Goal: Task Accomplishment & Management: Complete application form

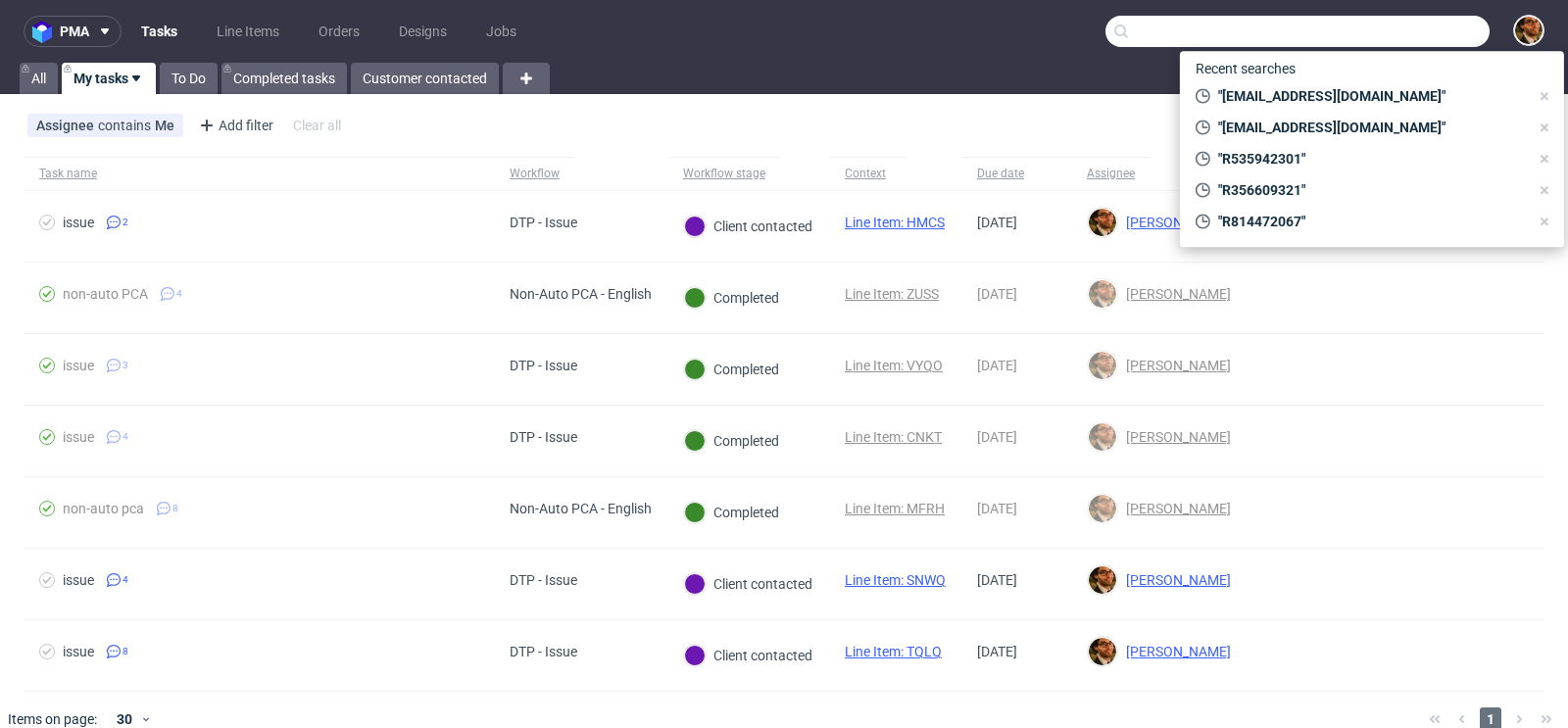
click at [1388, 30] on input "text" at bounding box center [1297, 31] width 385 height 31
paste input "R286808147"
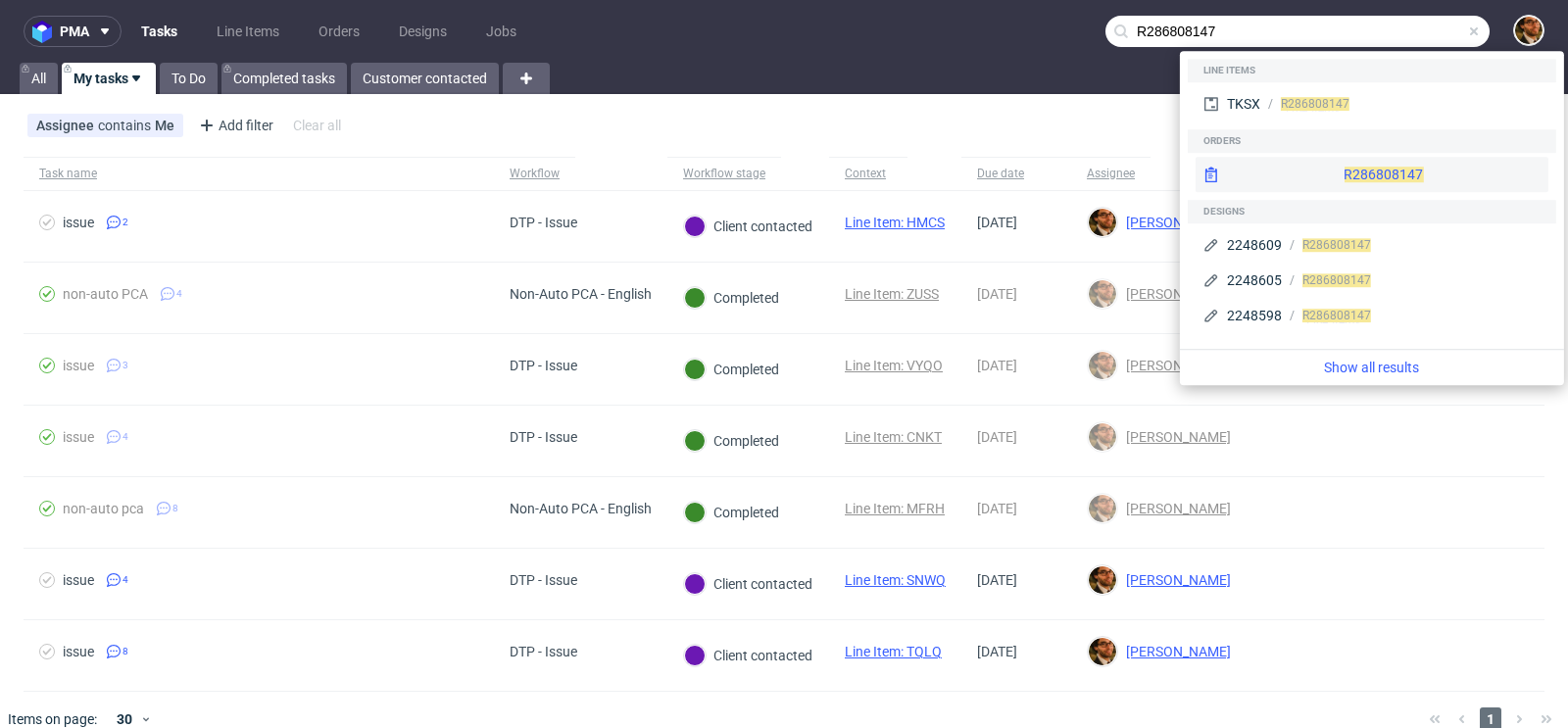
type input "R286808147"
click at [1352, 175] on div "R286808147" at bounding box center [1372, 173] width 353 height 35
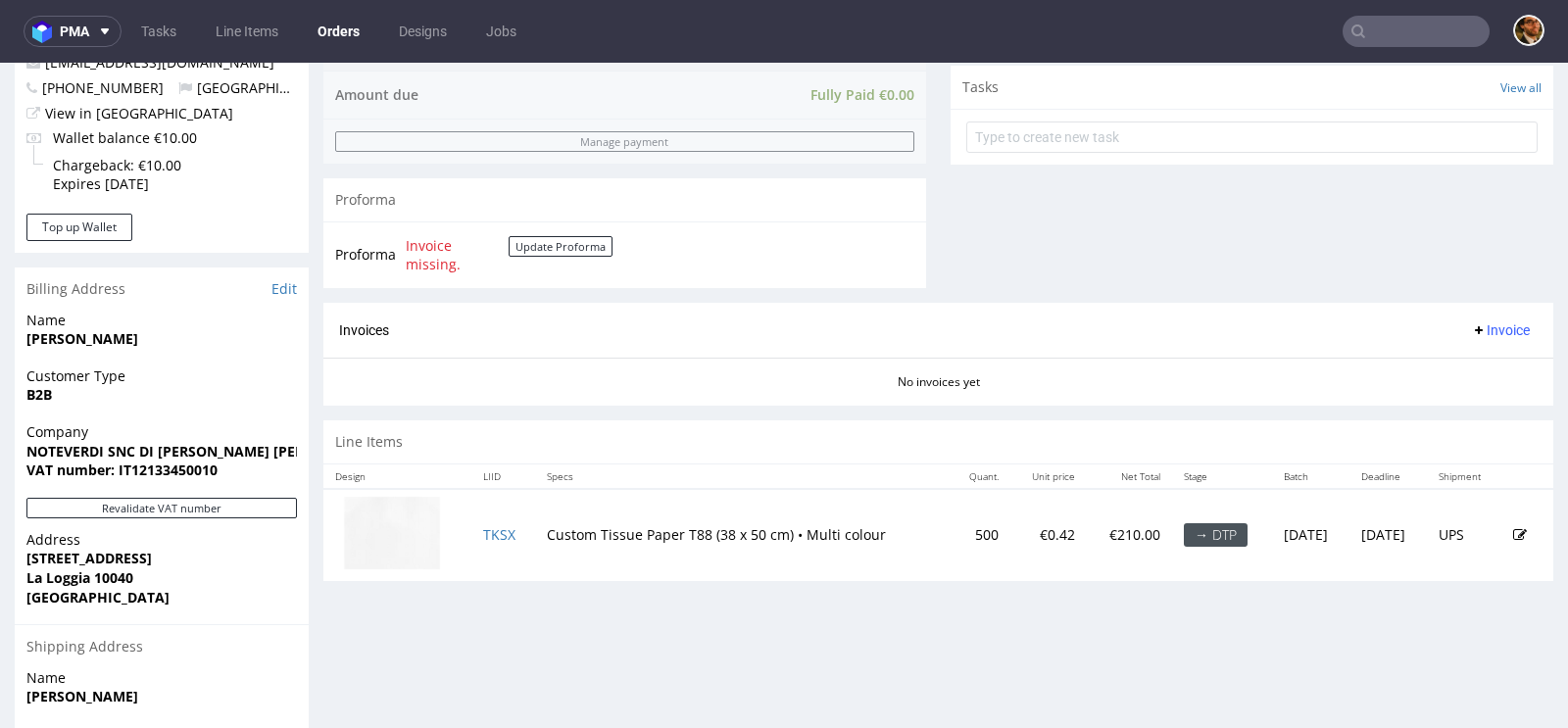
scroll to position [838, 0]
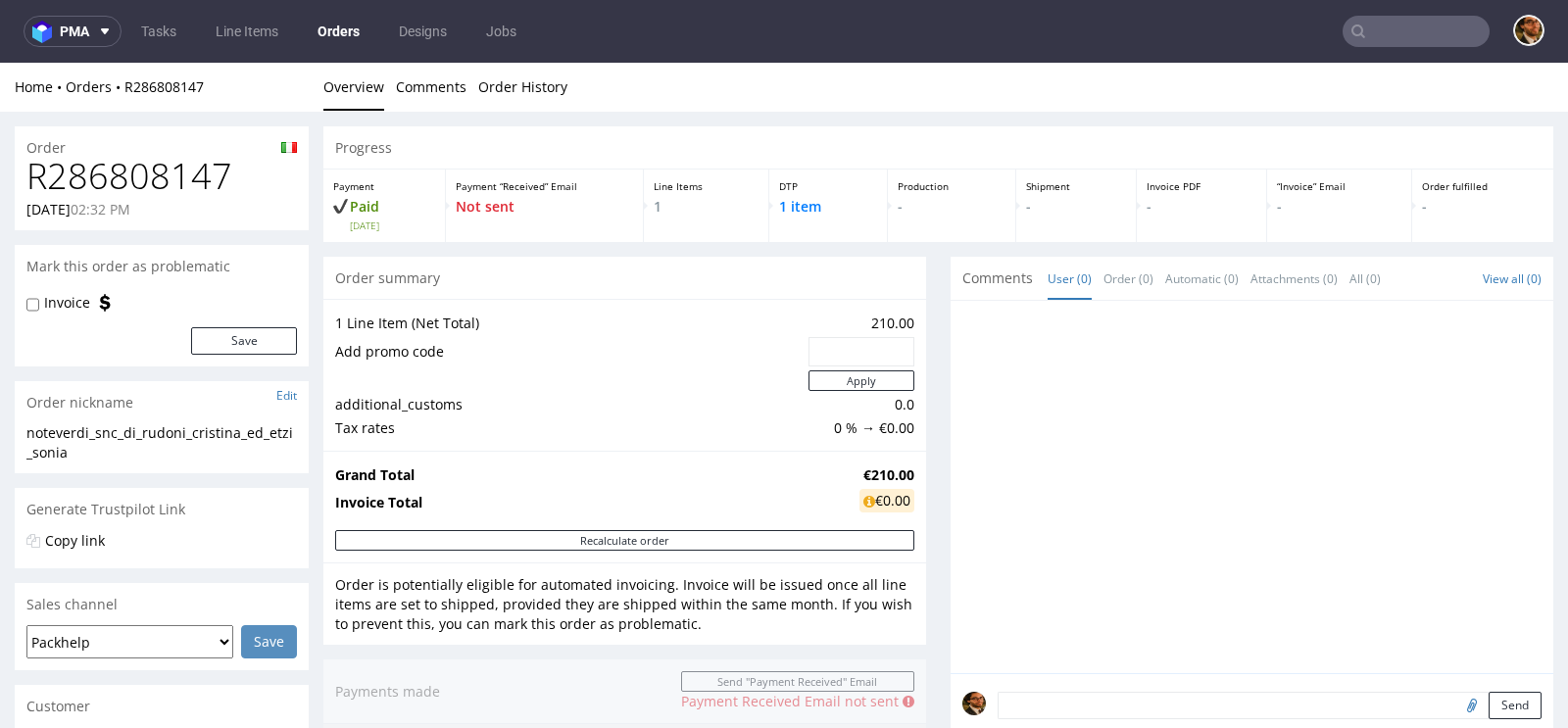
scroll to position [905, 0]
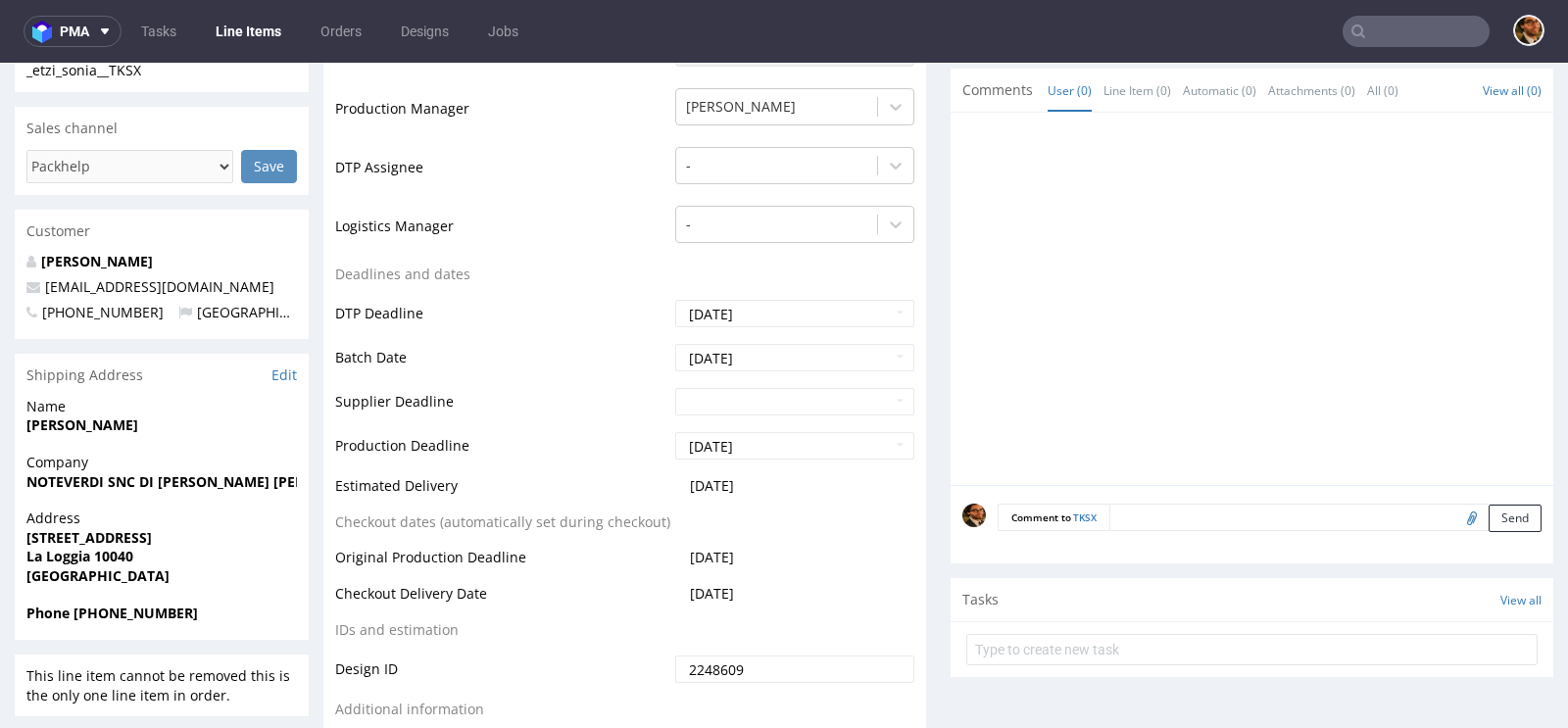
scroll to position [483, 0]
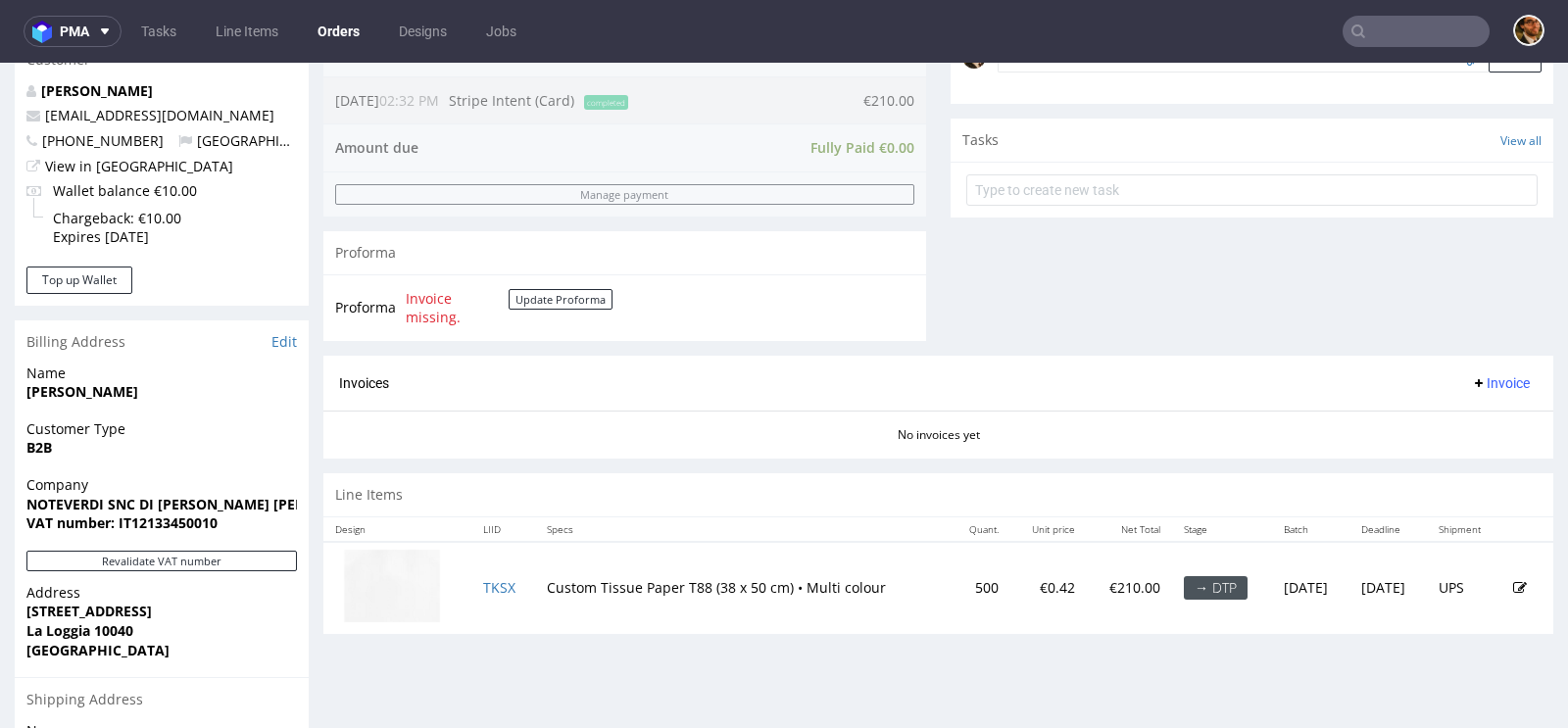
scroll to position [434, 0]
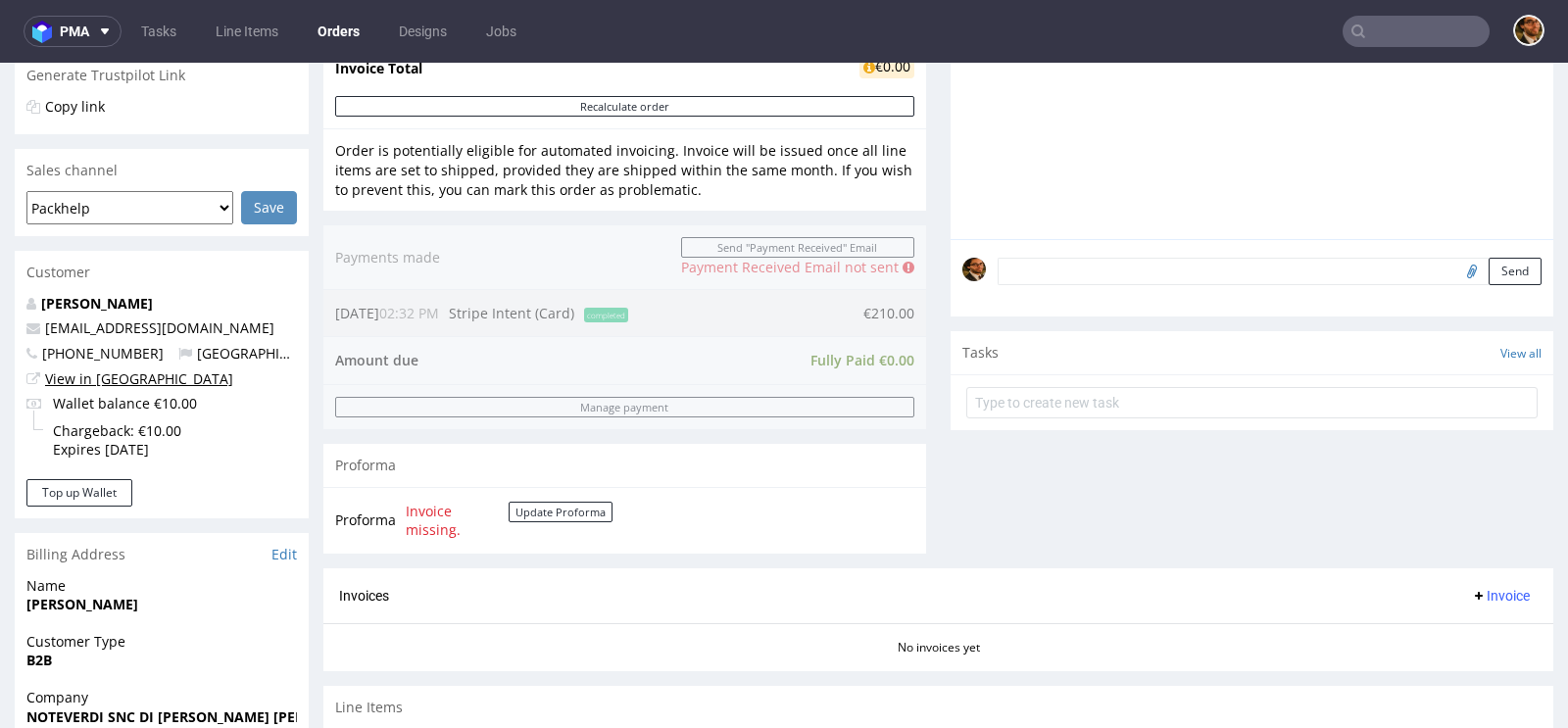
click at [69, 380] on link "View in Hubspot" at bounding box center [138, 378] width 188 height 19
click at [919, 230] on div "Progress Payment Paid Tue 12 Aug Payment “Received” Email Not sent Line Items 1…" at bounding box center [938, 276] width 1229 height 1168
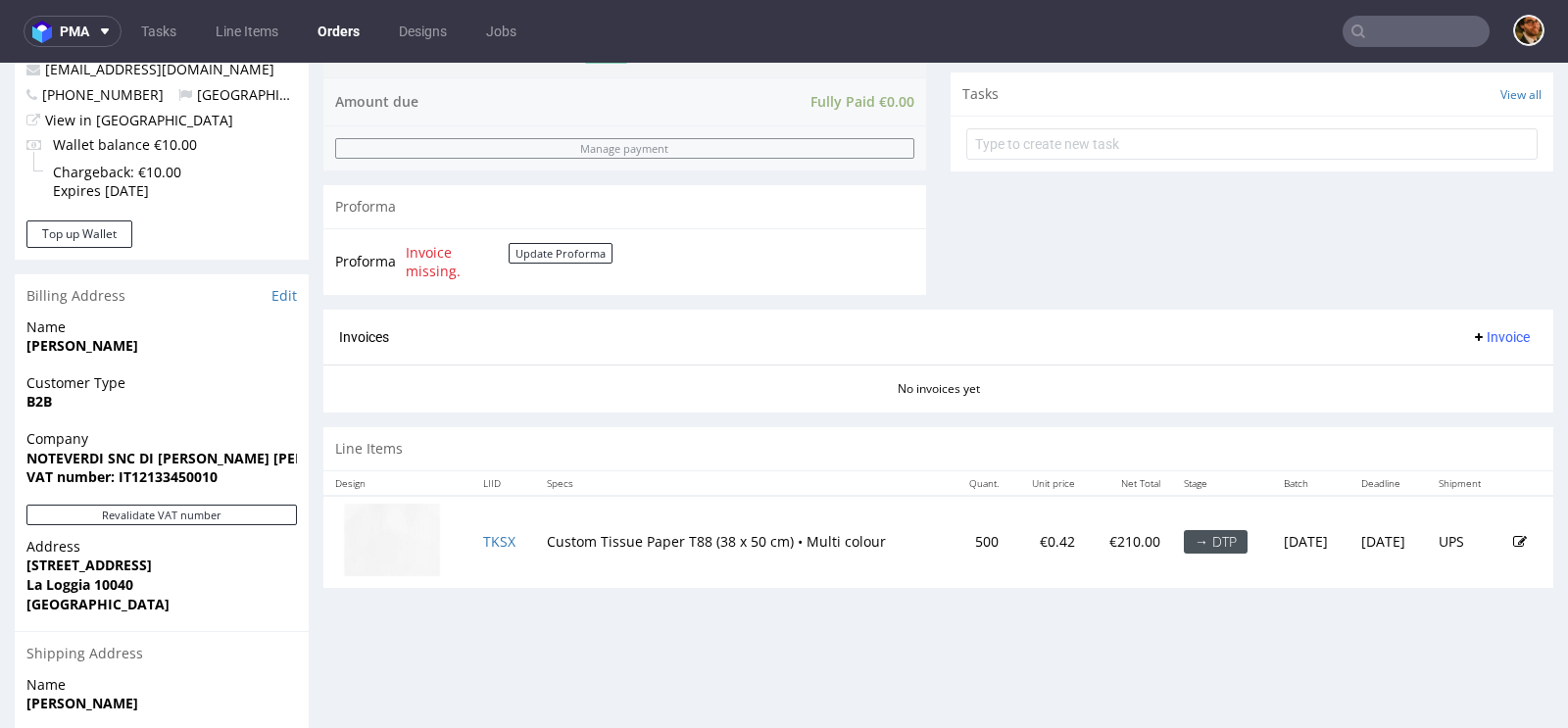
scroll to position [732, 0]
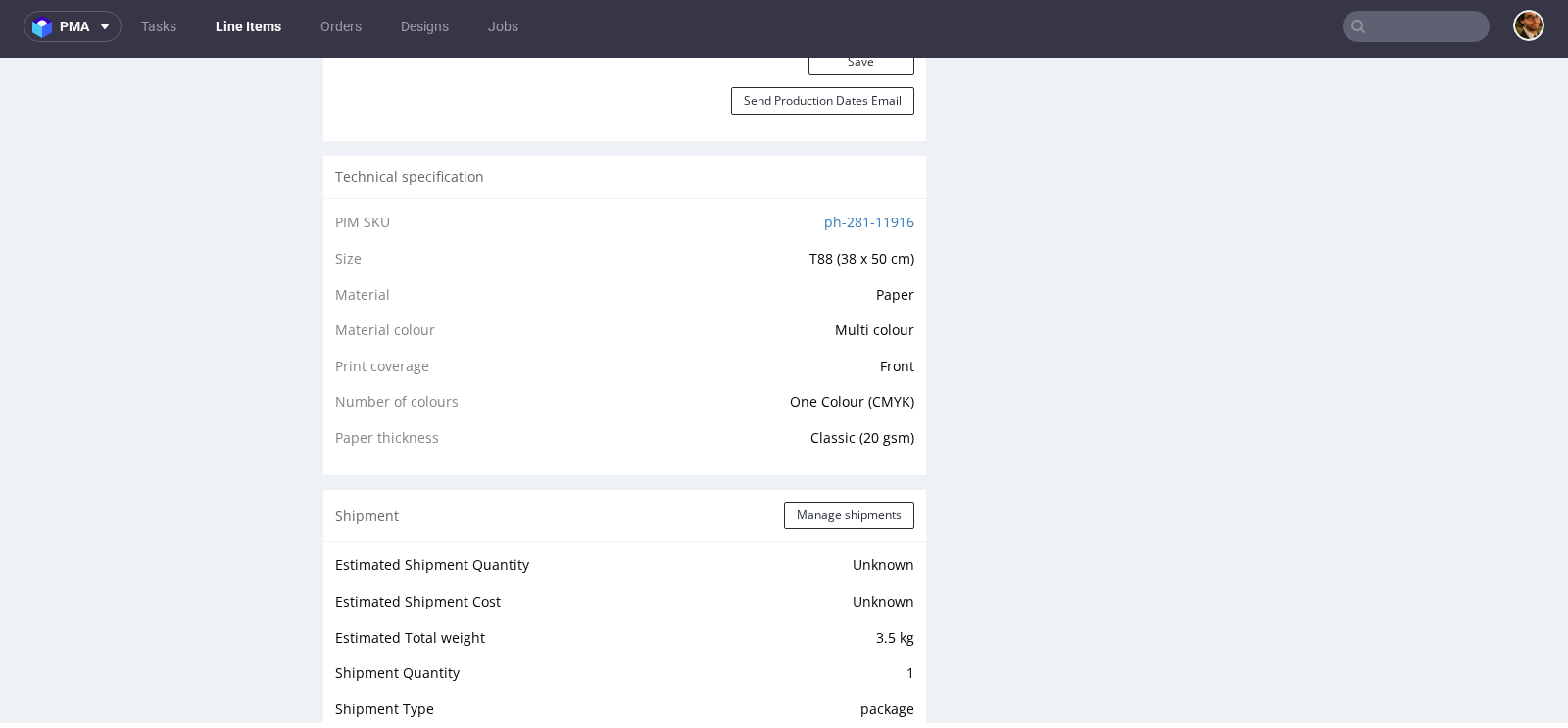
scroll to position [1309, 0]
click at [835, 220] on link "ph-281-11916" at bounding box center [869, 222] width 90 height 19
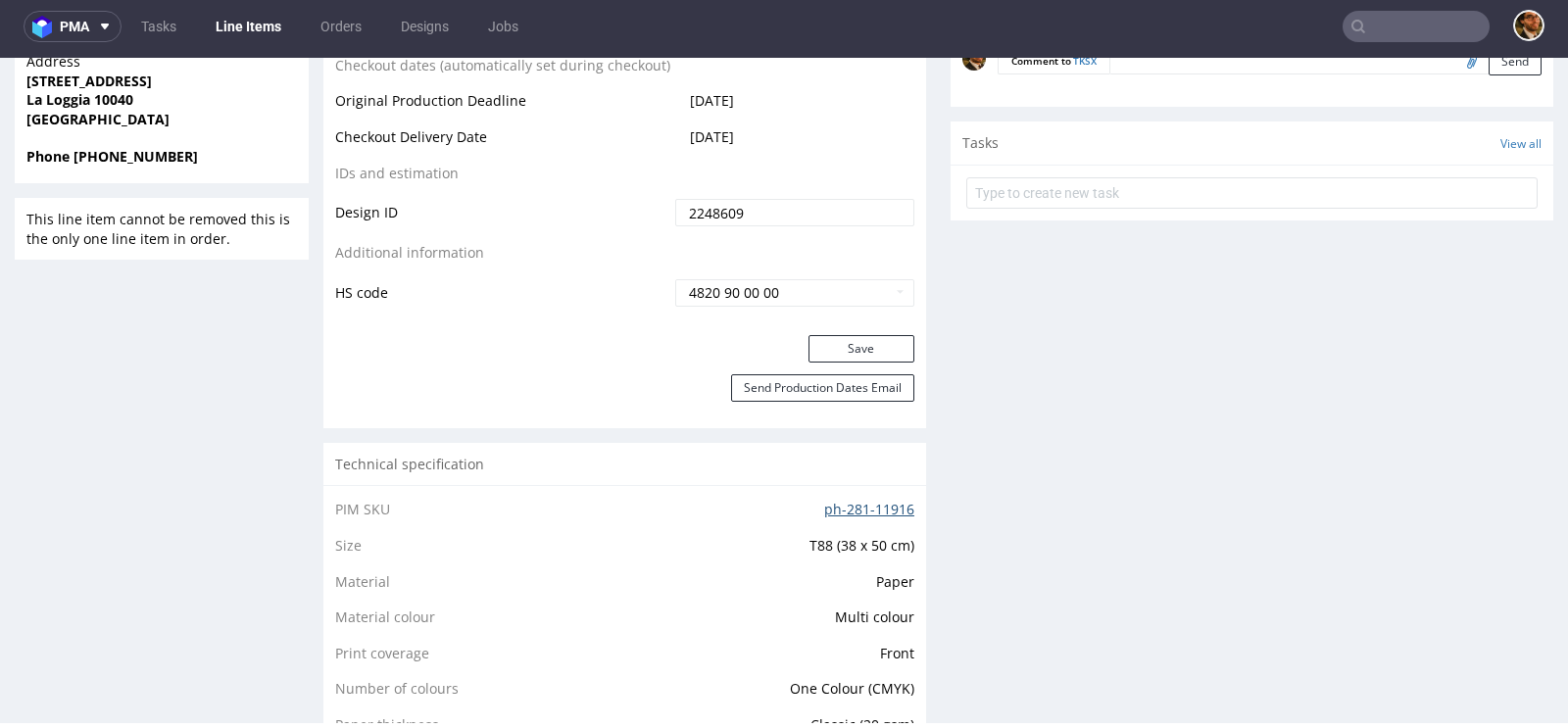
scroll to position [846, 0]
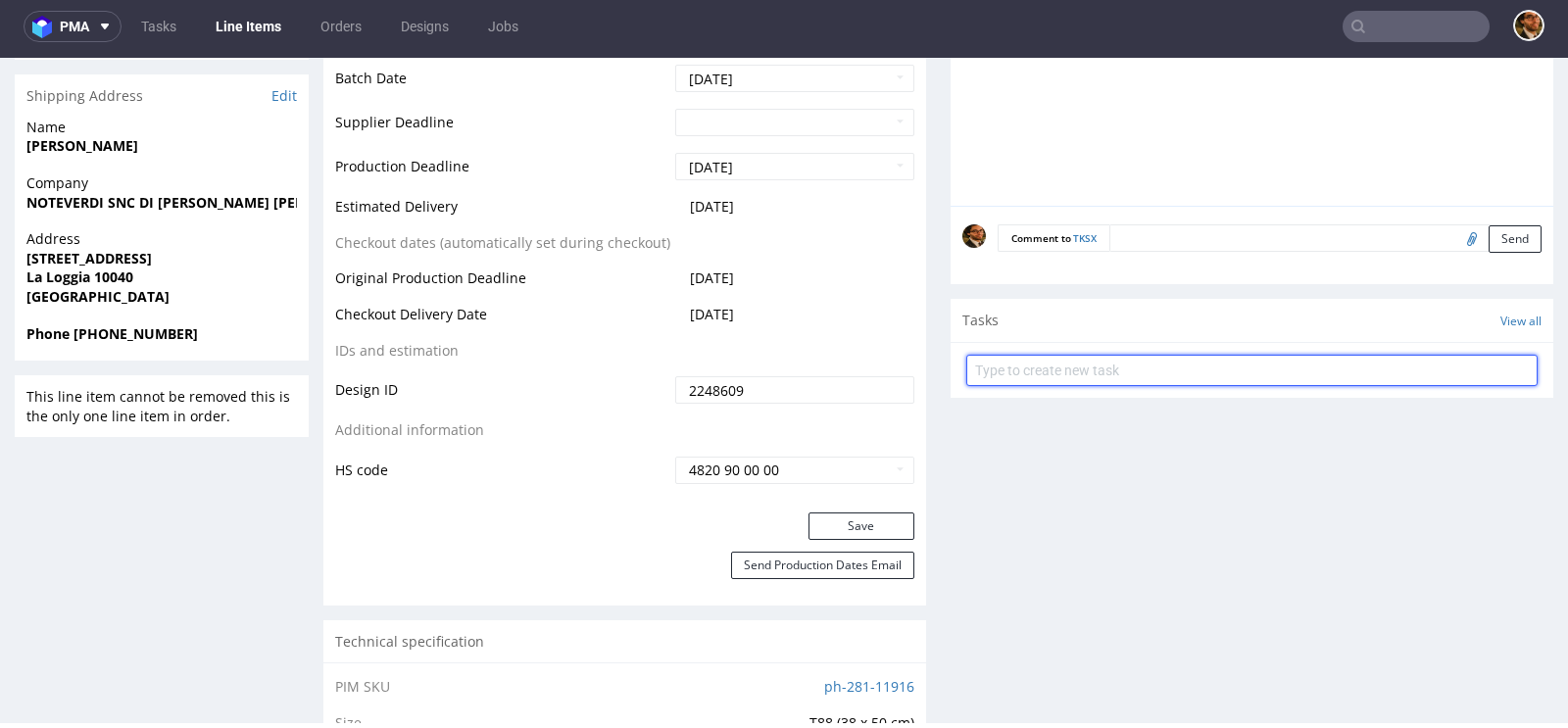
click at [1192, 366] on input "text" at bounding box center [1251, 369] width 571 height 31
type input "Design"
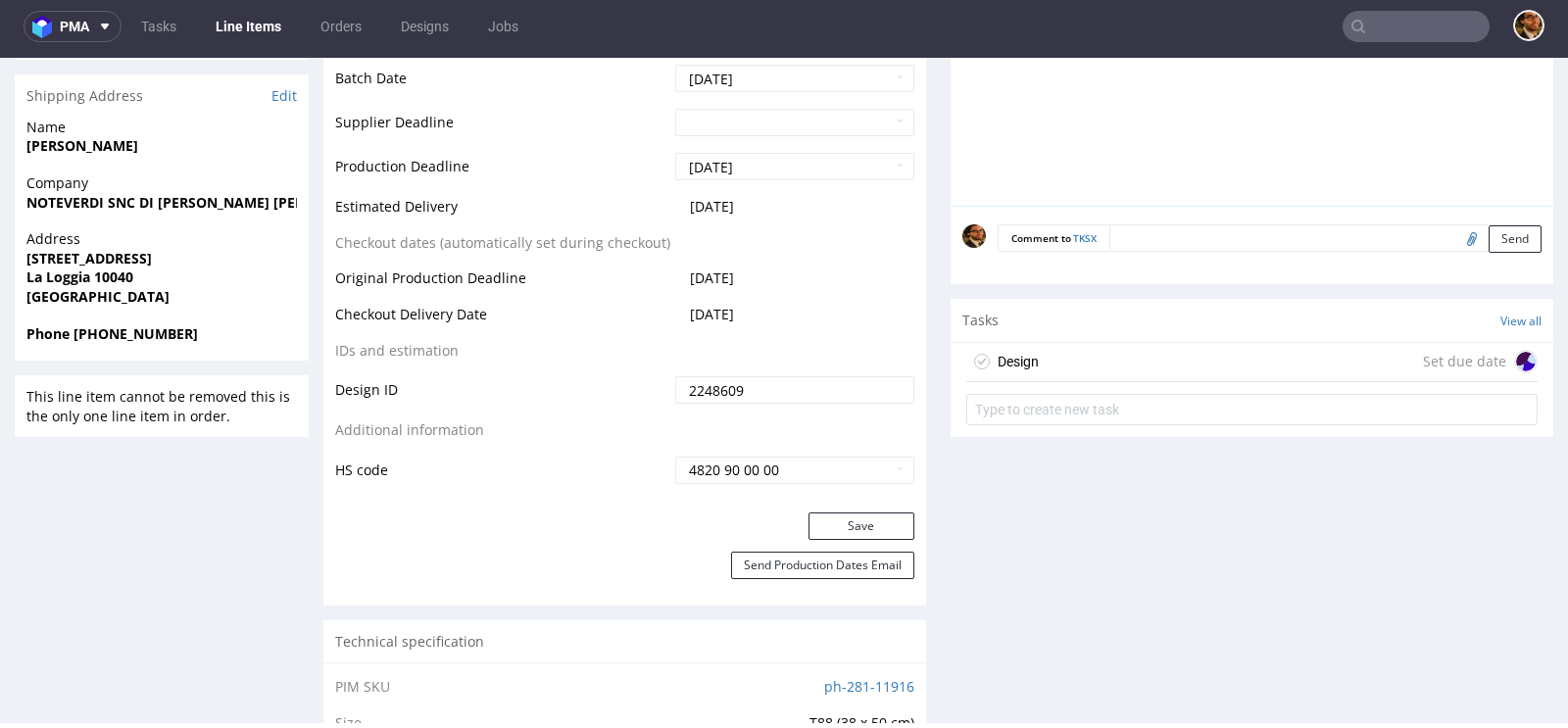
click at [1167, 361] on div "Design Set due date" at bounding box center [1251, 362] width 571 height 39
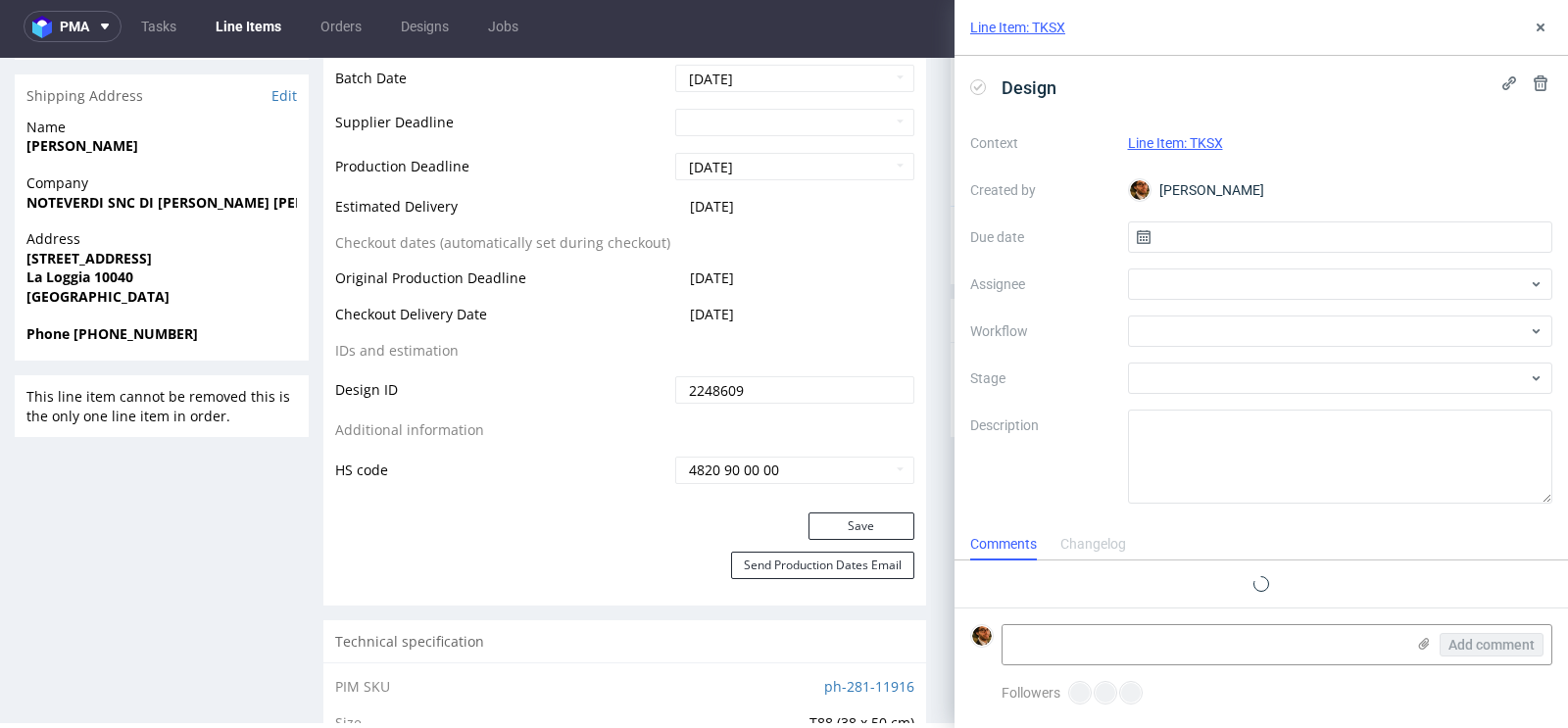
scroll to position [16, 0]
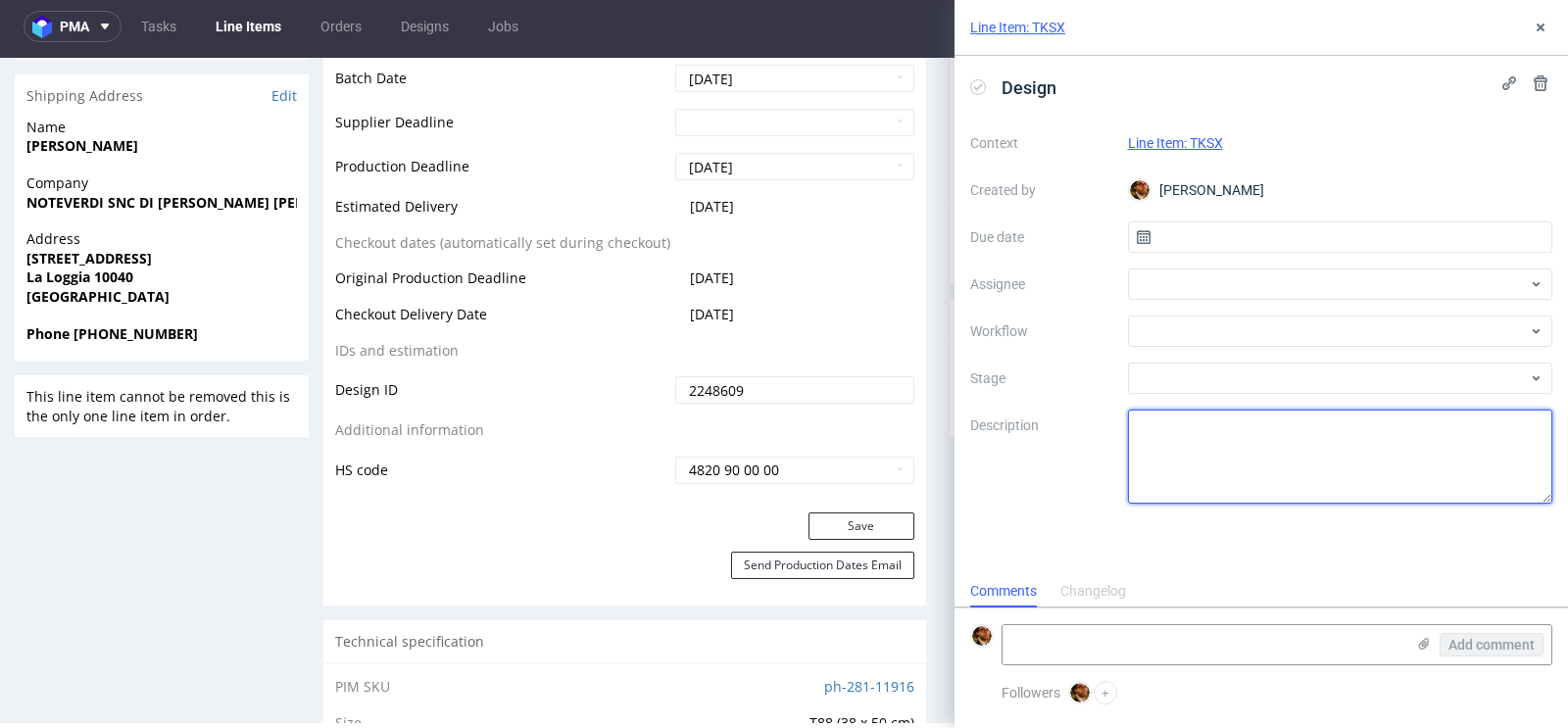
click at [1338, 432] on textarea at bounding box center [1340, 456] width 425 height 94
paste textarea "https://app-eu1.hubspot.com/file-preview/25600958/file/264778066145/"
type textarea "https://app-eu1.hubspot.com/file-preview/25600958/file/264778066145/"
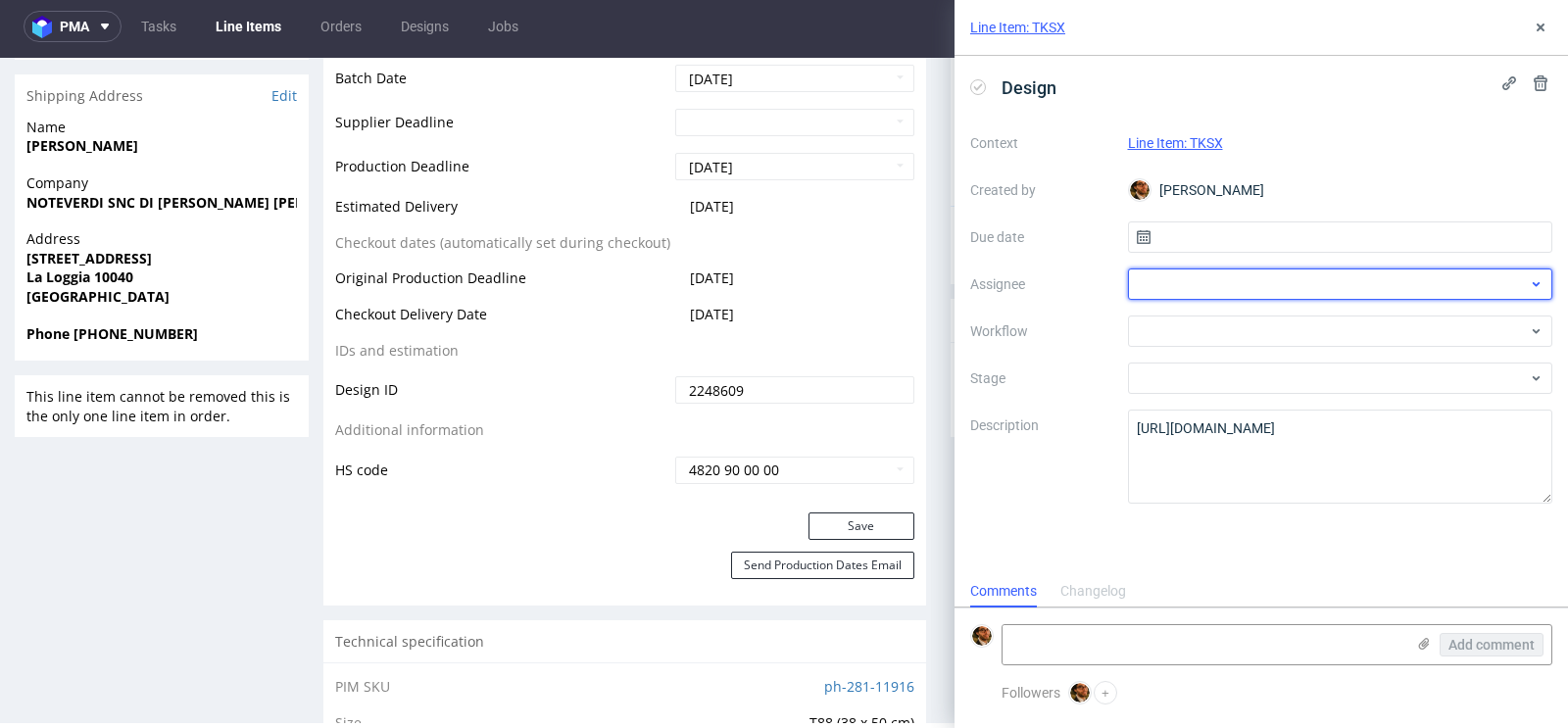
click at [1292, 290] on div at bounding box center [1340, 283] width 425 height 31
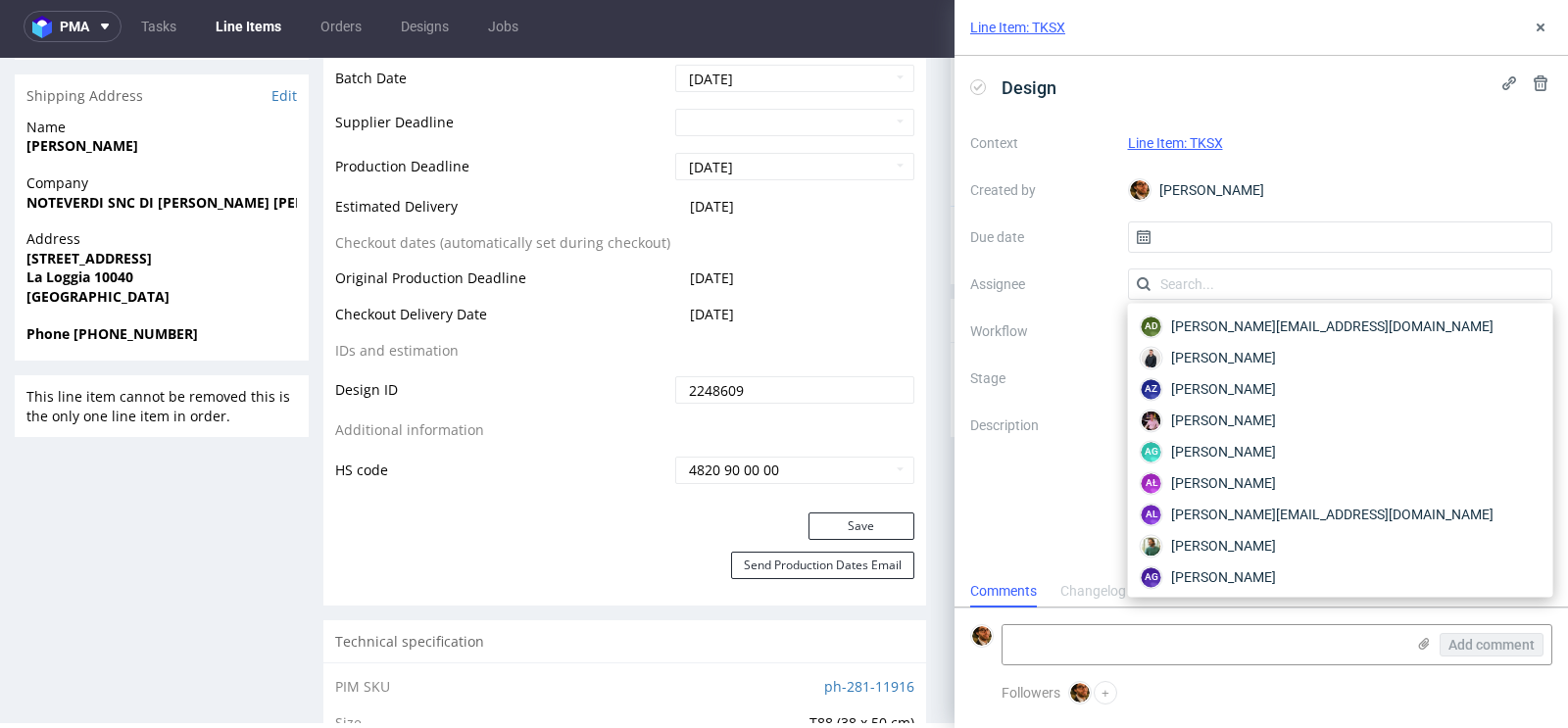
click at [1326, 193] on div "[PERSON_NAME]" at bounding box center [1340, 189] width 425 height 31
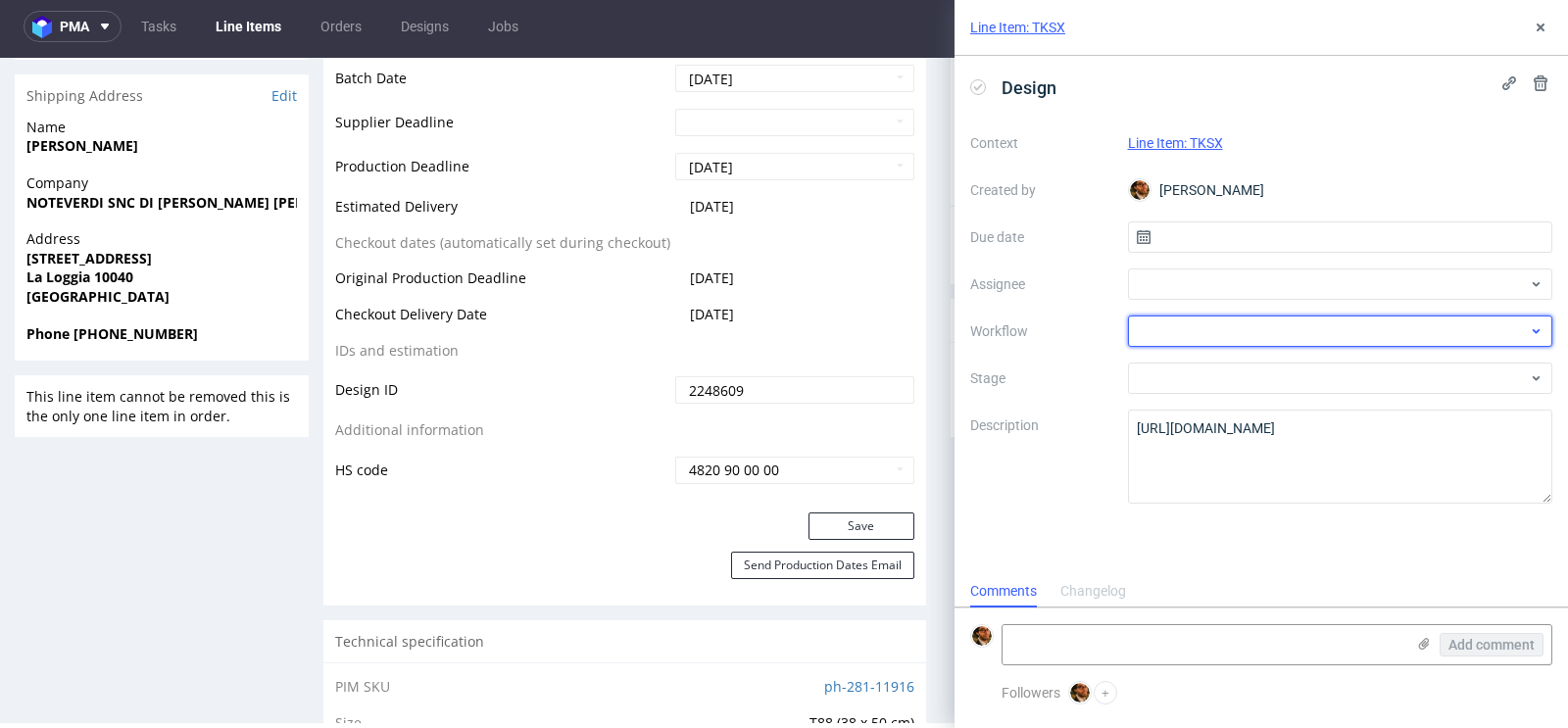
click at [1327, 329] on div at bounding box center [1340, 331] width 425 height 31
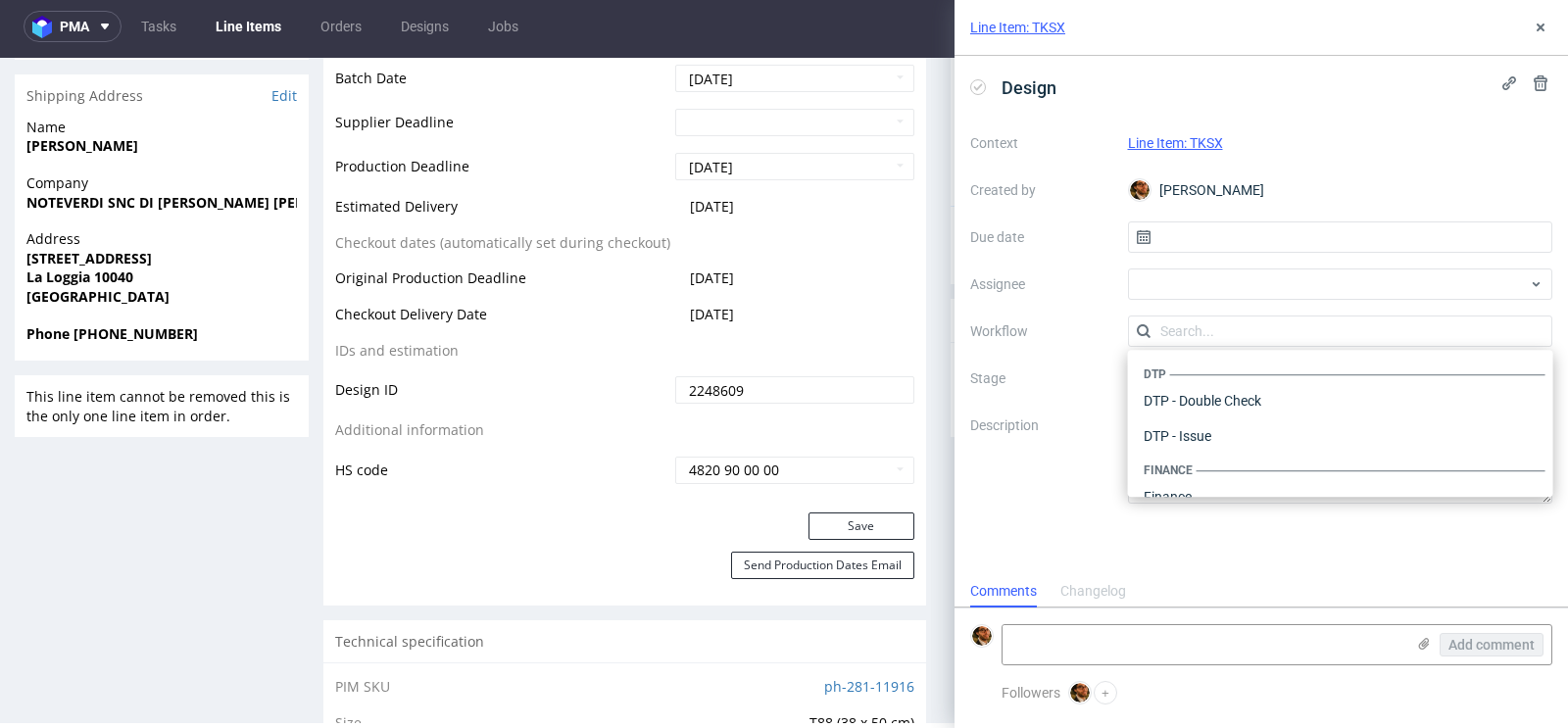
scroll to position [1204, 0]
click at [1047, 312] on div "Context Line Item: TKSX Created by Matteo Corsico Due date Assignee Workflow St…" at bounding box center [1261, 316] width 582 height 376
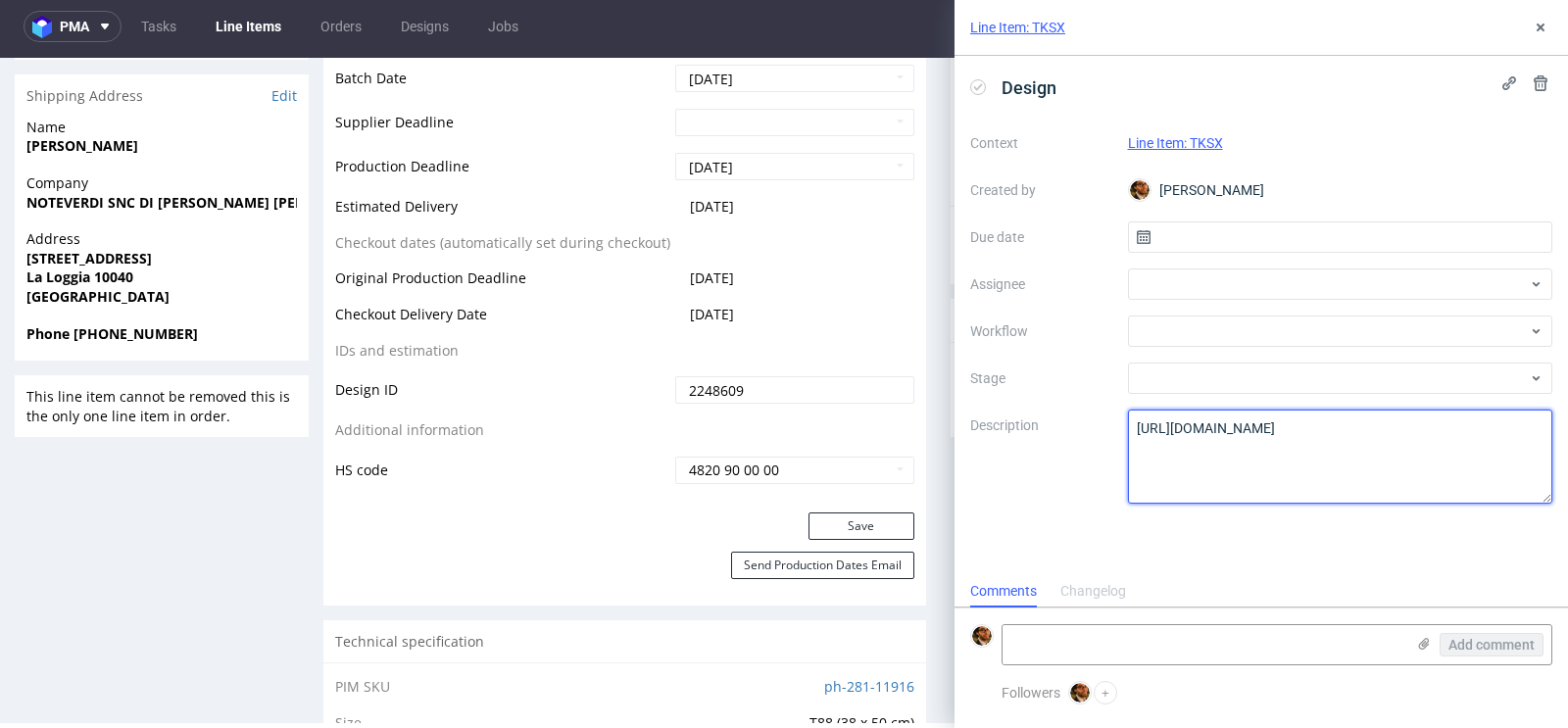
drag, startPoint x: 1382, startPoint y: 448, endPoint x: 1028, endPoint y: 413, distance: 355.7
click at [1029, 413] on div "Context Line Item: TKSX Created by Matteo Corsico Due date Assignee Workflow St…" at bounding box center [1261, 316] width 582 height 376
click at [1177, 448] on textarea at bounding box center [1340, 456] width 425 height 94
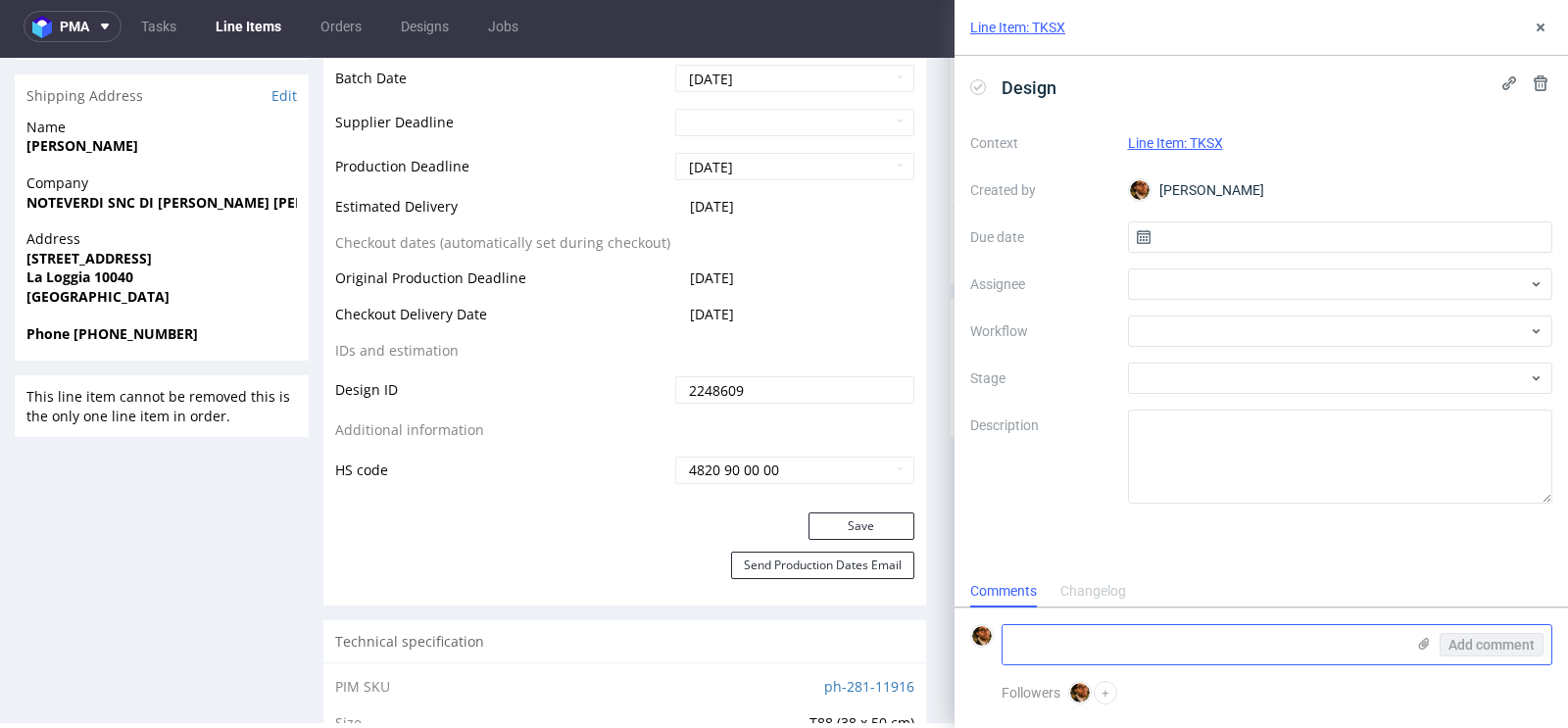
click at [1090, 657] on textarea at bounding box center [1202, 643] width 401 height 39
click at [1429, 649] on icon at bounding box center [1424, 643] width 16 height 16
click at [0, 0] on input "file" at bounding box center [0, 0] width 0 height 0
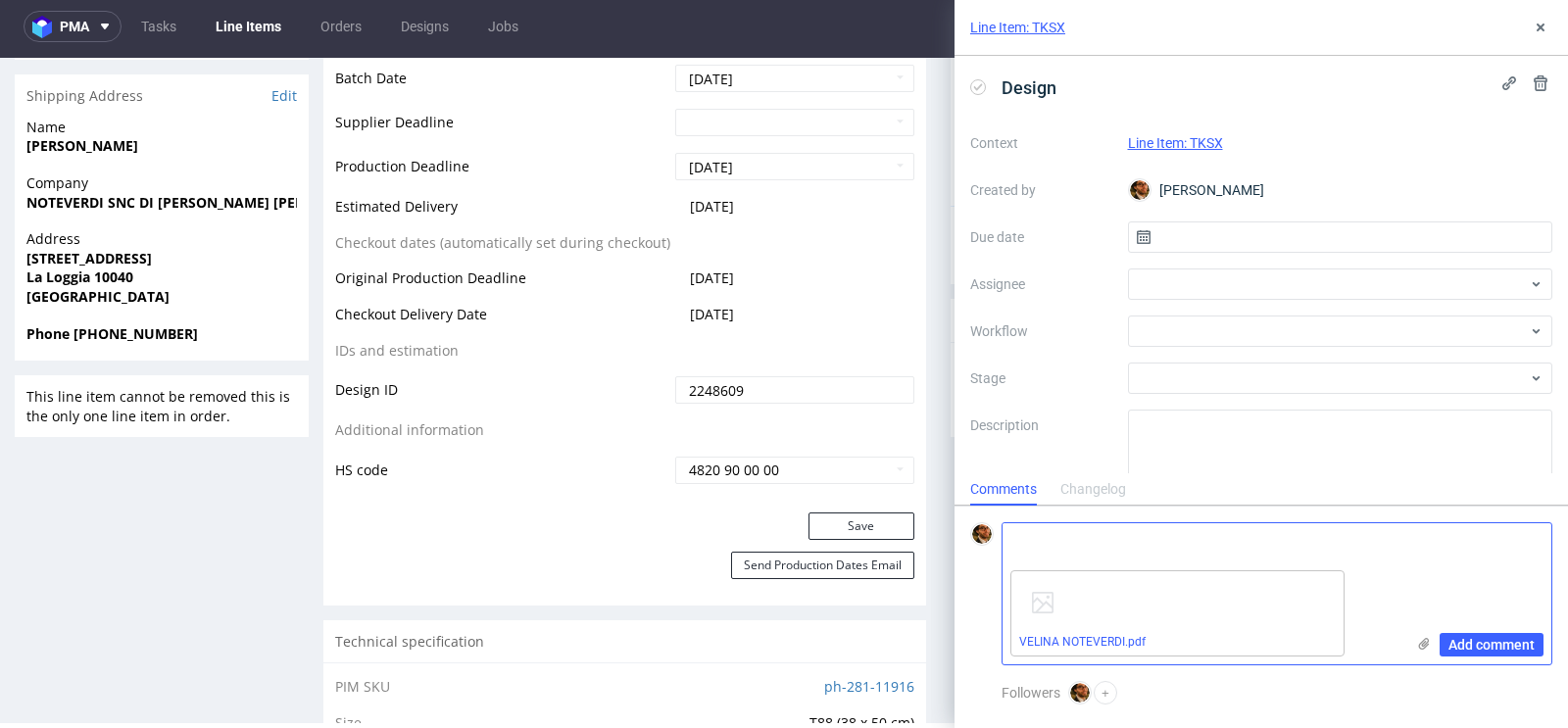
click at [1145, 545] on textarea at bounding box center [1202, 542] width 401 height 39
type textarea "Customer's design"
click at [1183, 443] on textarea at bounding box center [1340, 456] width 425 height 94
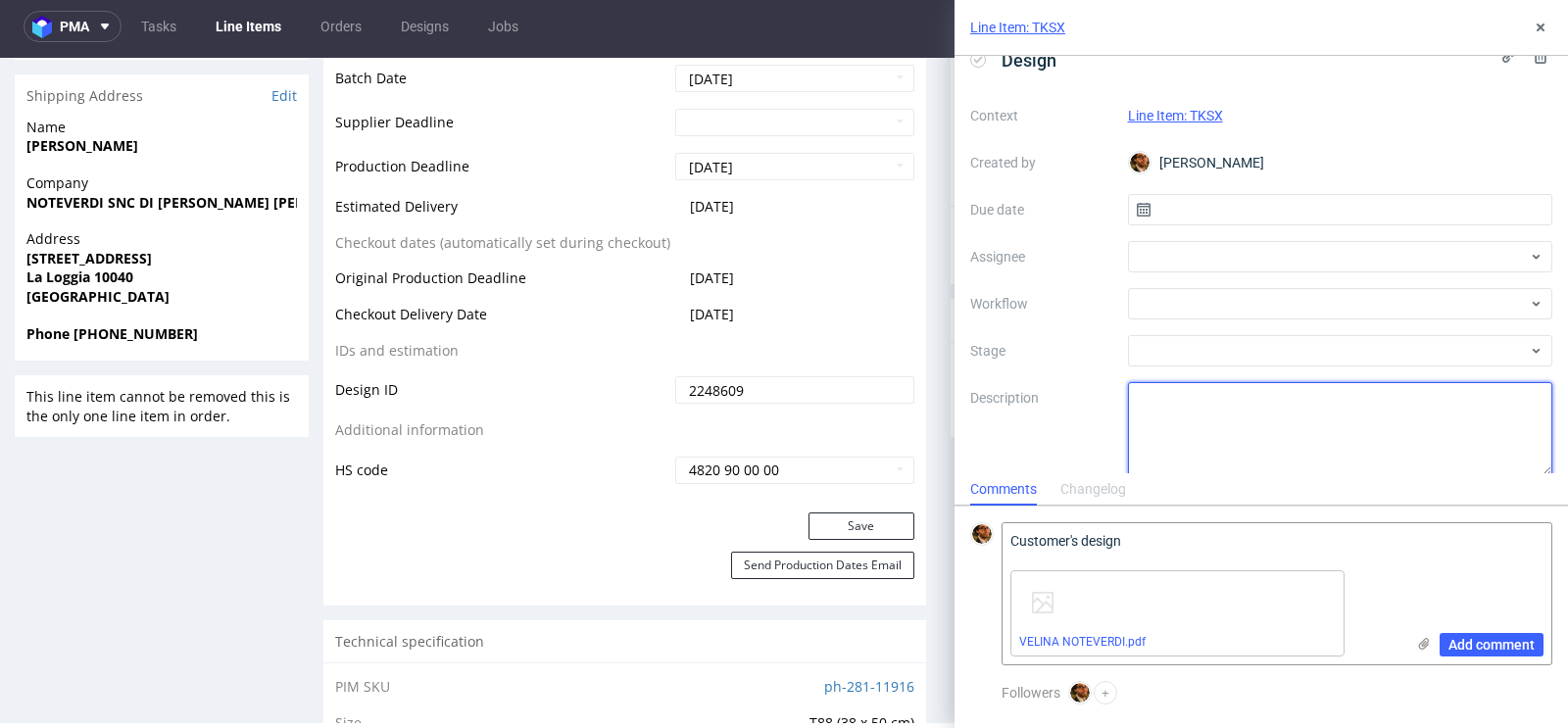
scroll to position [43, 0]
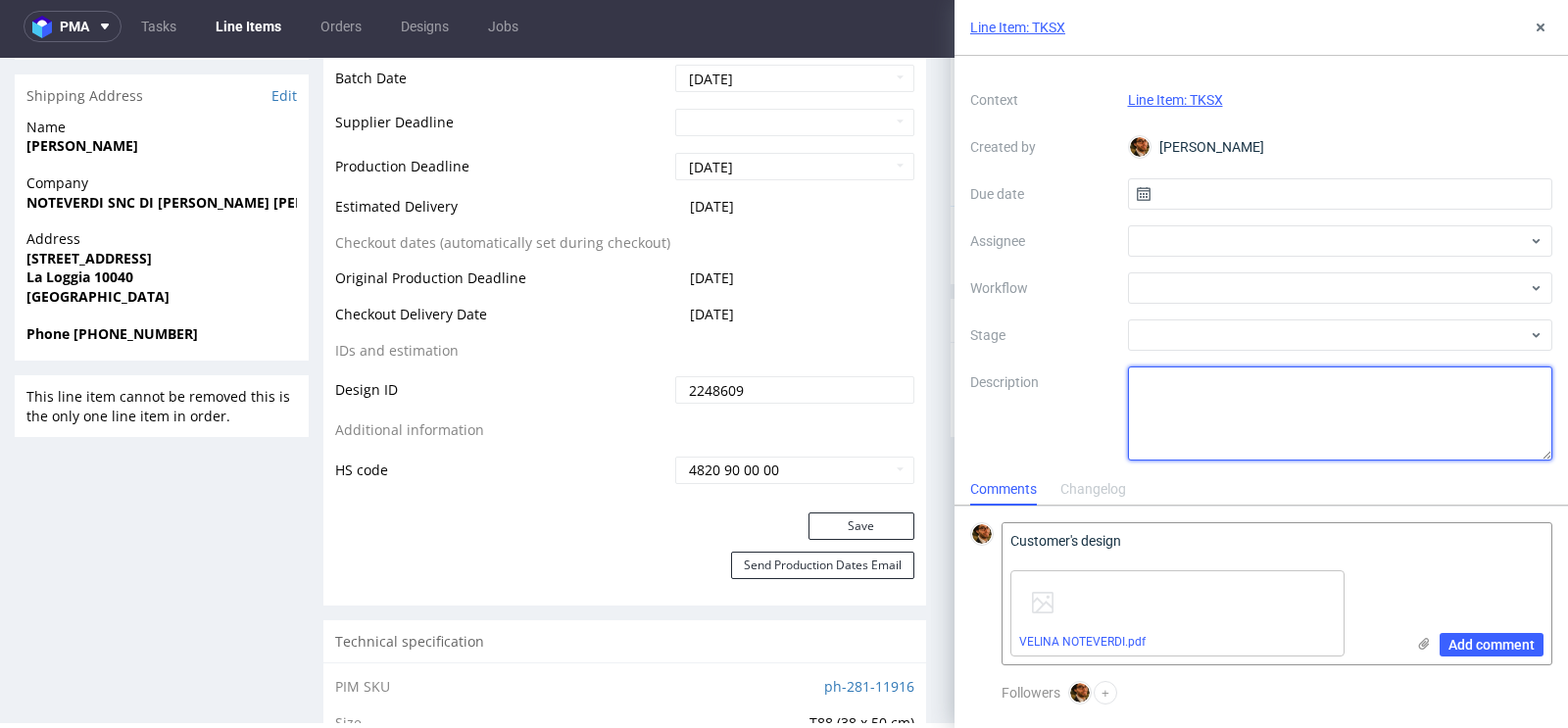
paste textarea "https://app-eu1.hubspot.com/contacts/25600958/record/0-5/204187914482/"
type textarea "https://app-eu1.hubspot.com/contacts/25600958/record/0-5/204187914482/"
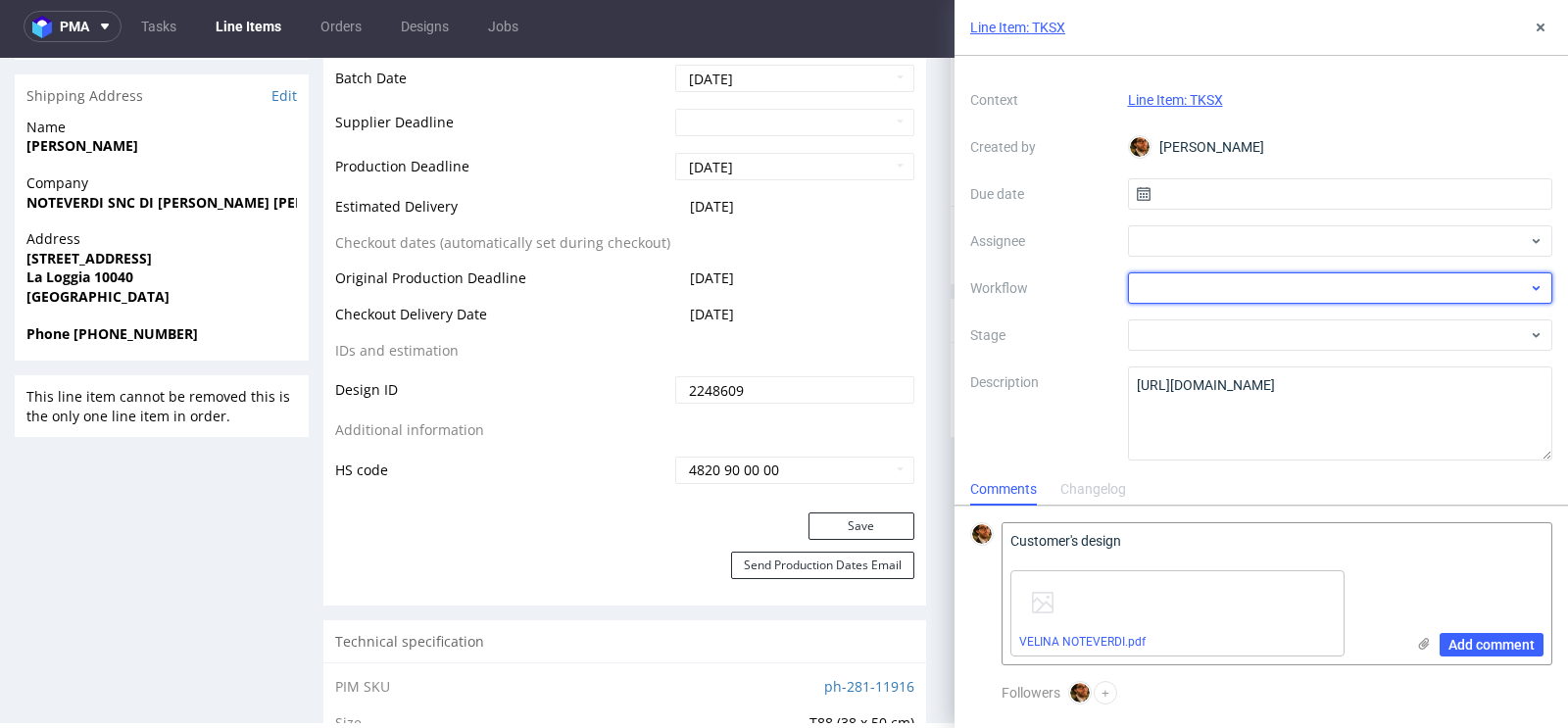
click at [1280, 291] on div at bounding box center [1340, 287] width 425 height 31
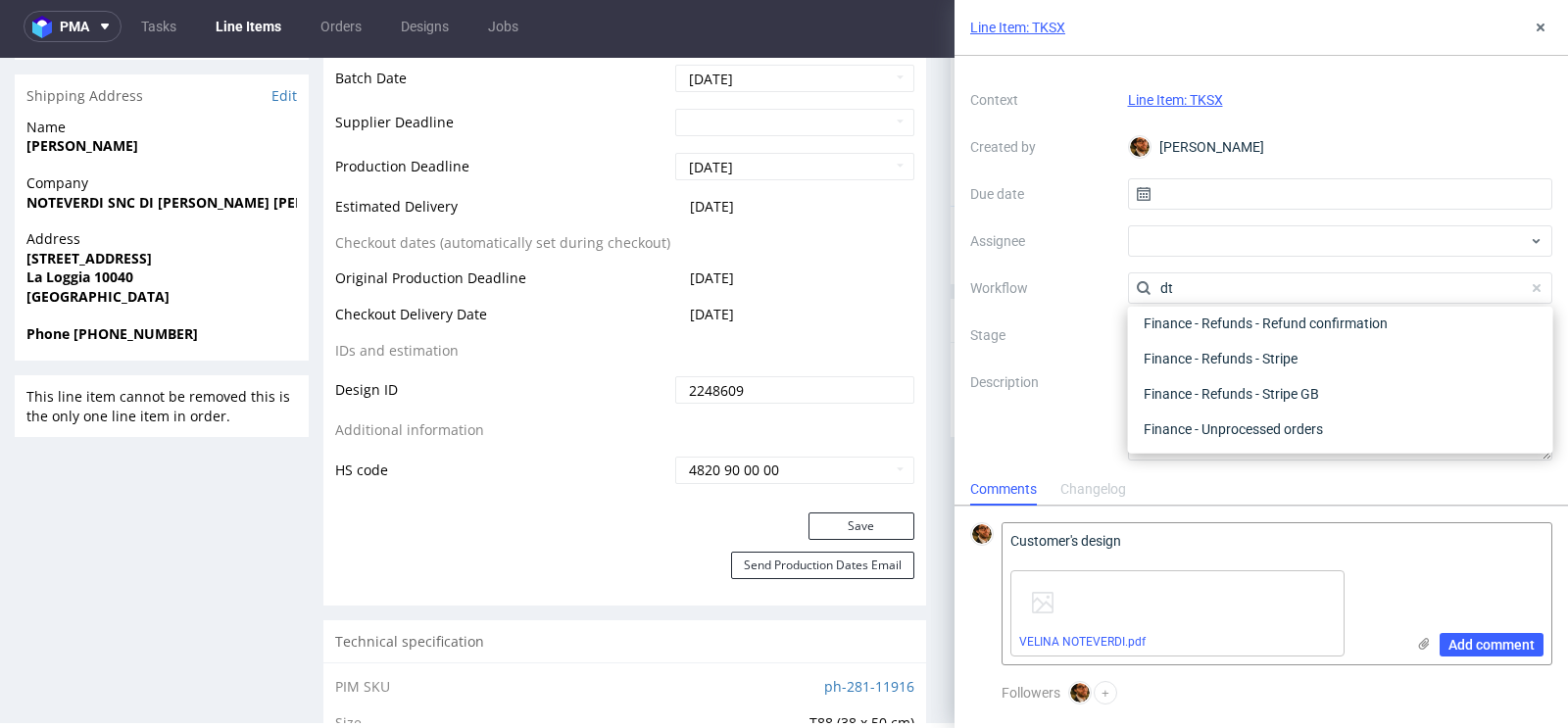
scroll to position [0, 0]
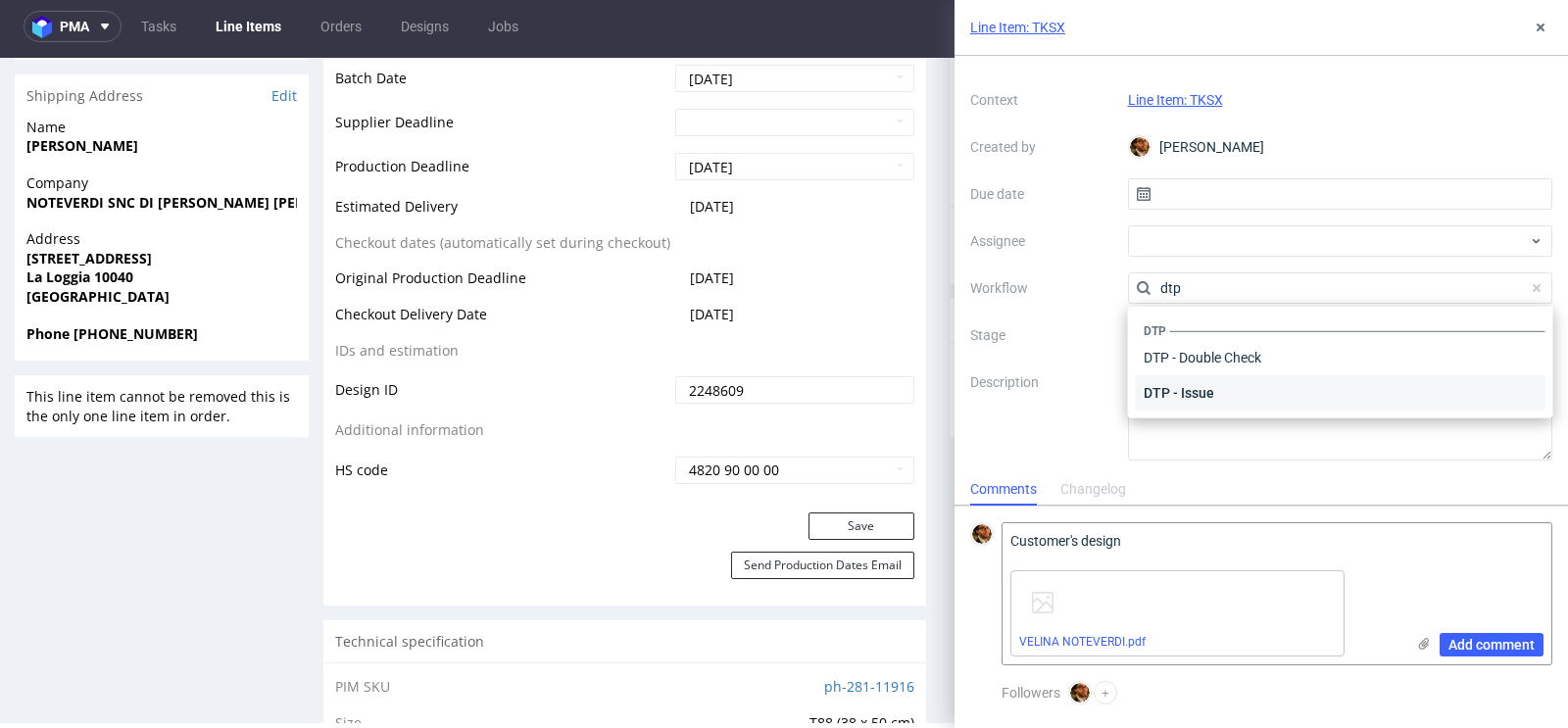
type input "dtp"
click at [1242, 391] on div "DTP - Issue" at bounding box center [1340, 392] width 409 height 35
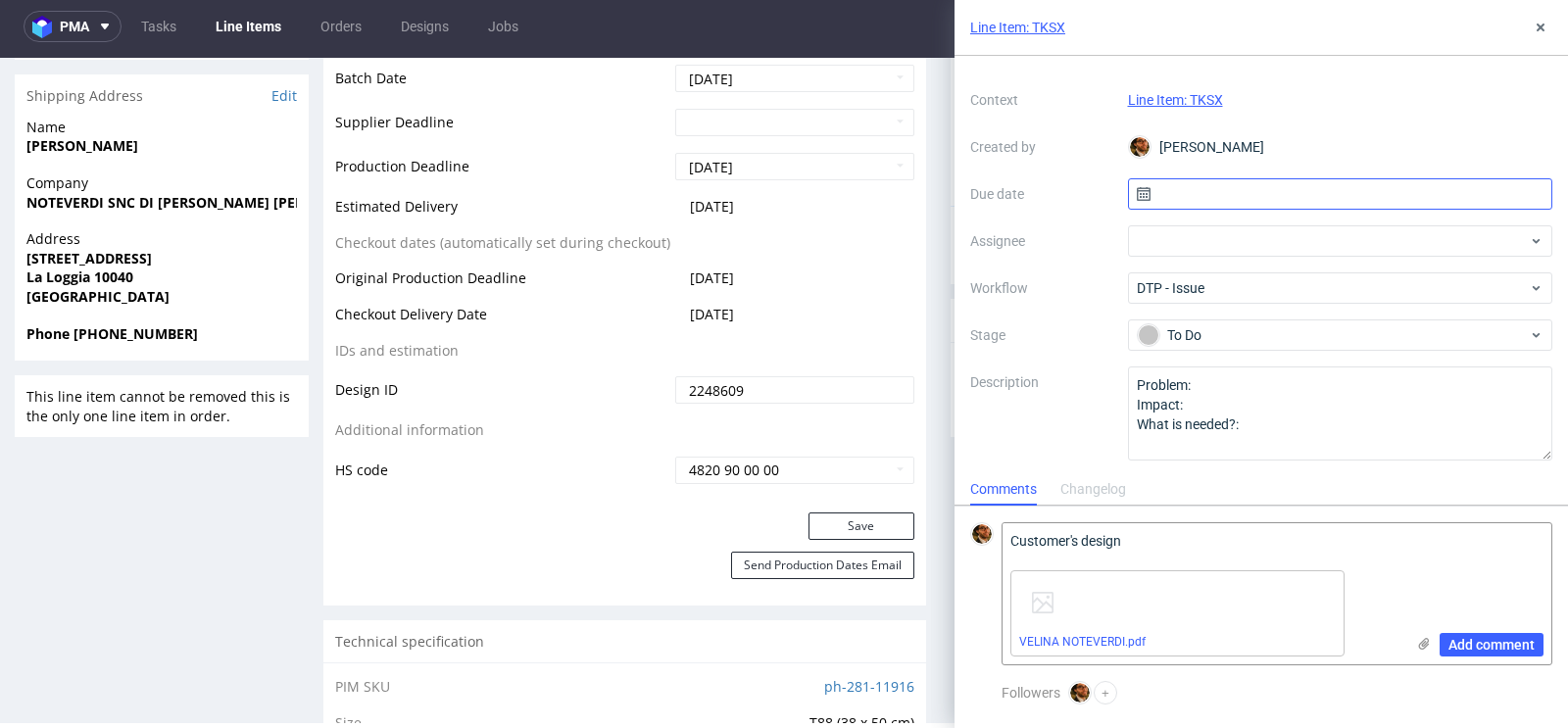
click at [1185, 187] on input "text" at bounding box center [1340, 193] width 425 height 31
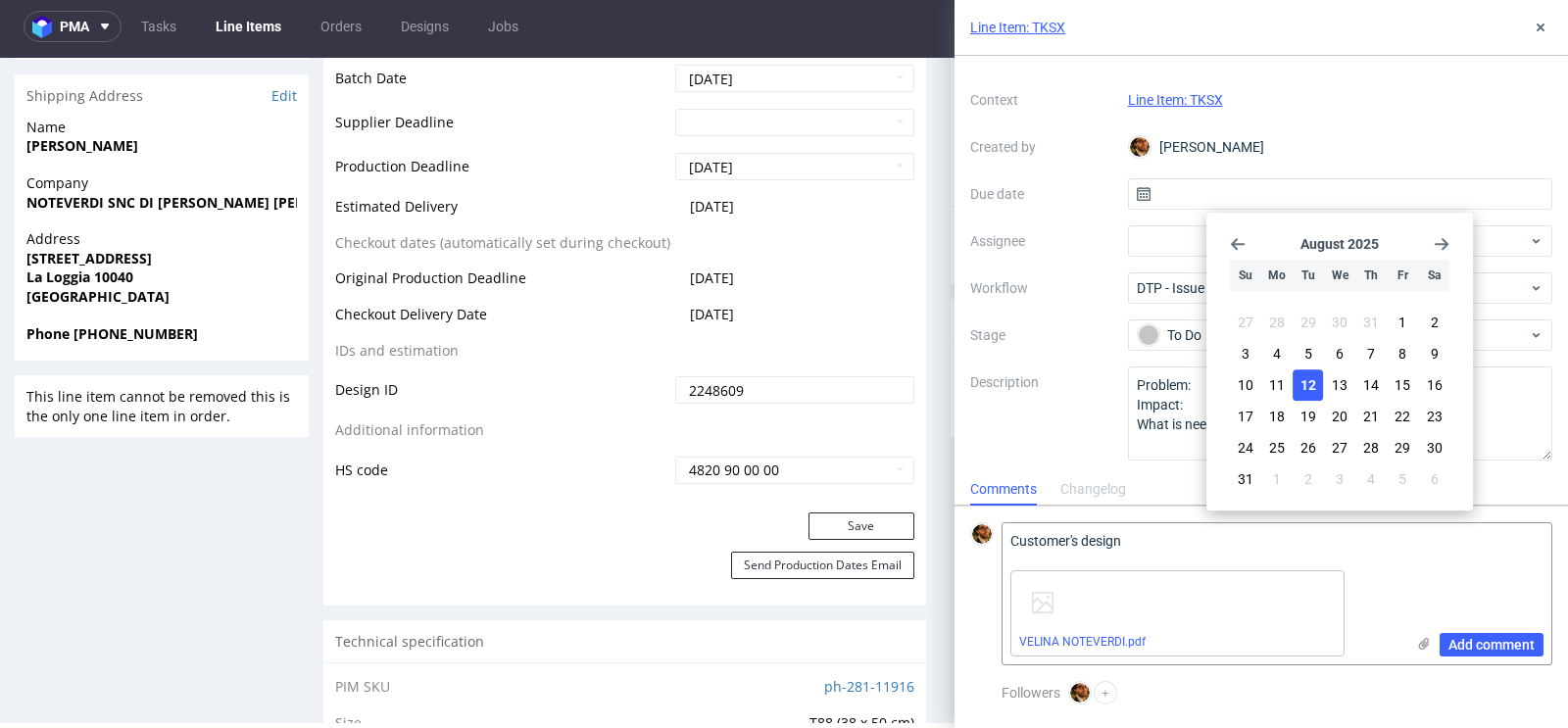
click at [1311, 377] on span "12" at bounding box center [1308, 385] width 16 height 20
type input "12/08/2025"
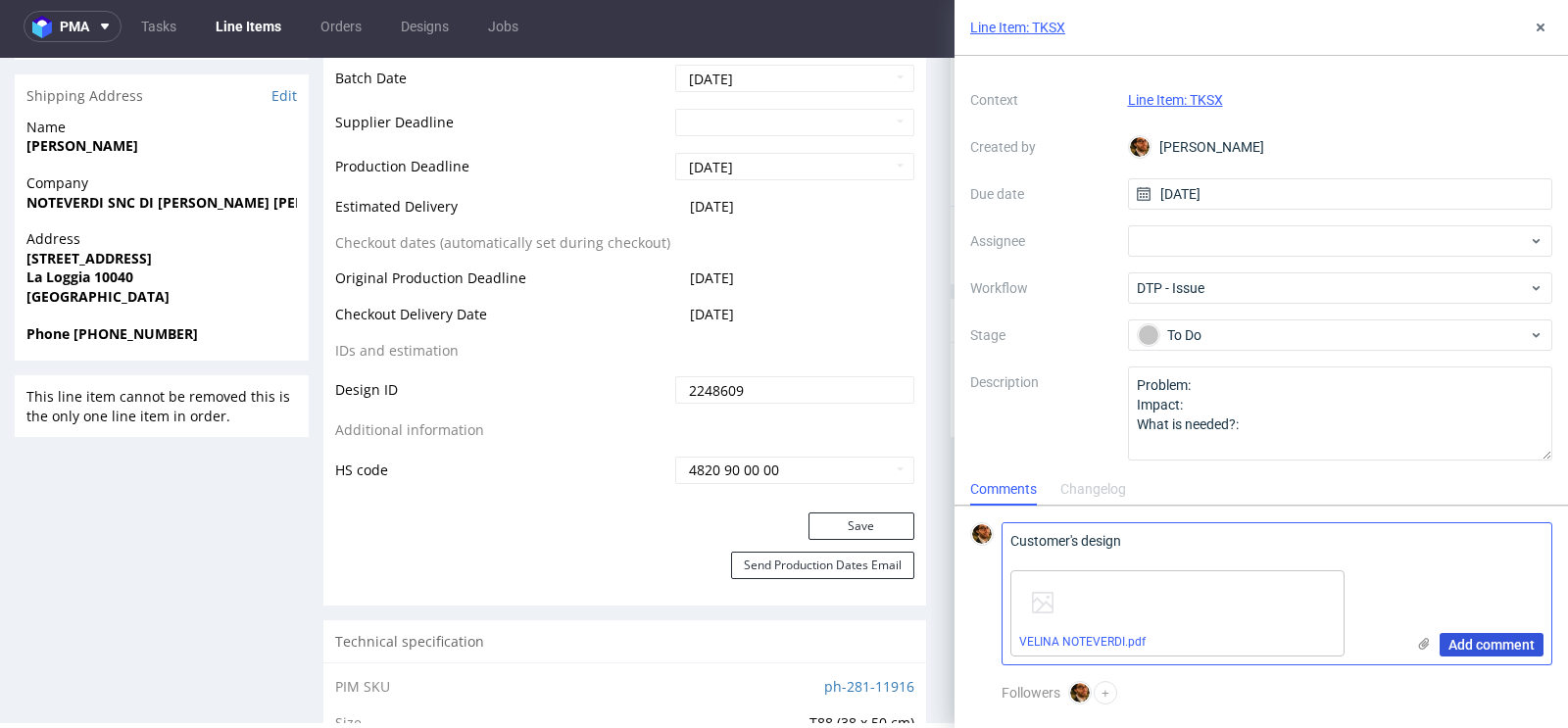
click at [1466, 641] on span "Add comment" at bounding box center [1491, 644] width 87 height 14
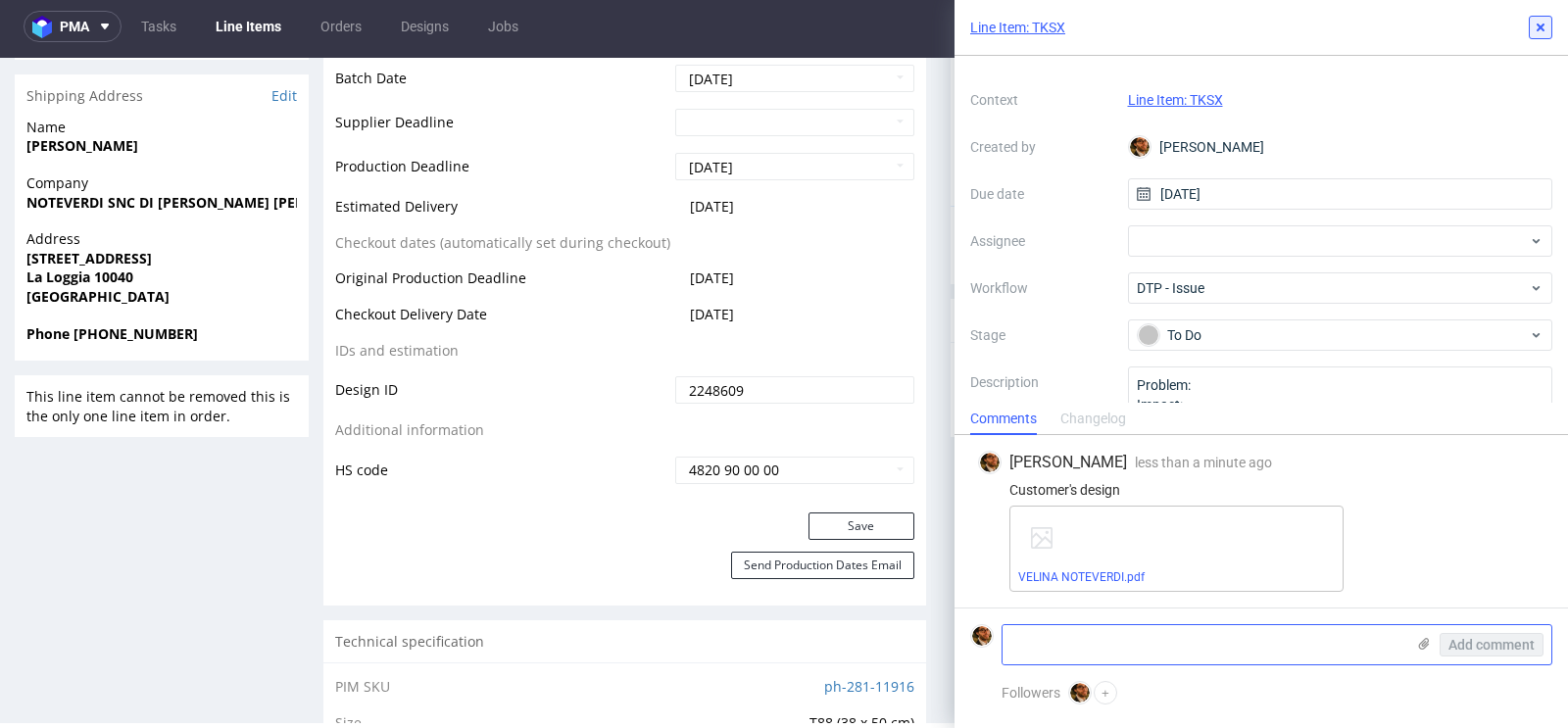
click at [1532, 28] on icon at bounding box center [1540, 28] width 16 height 16
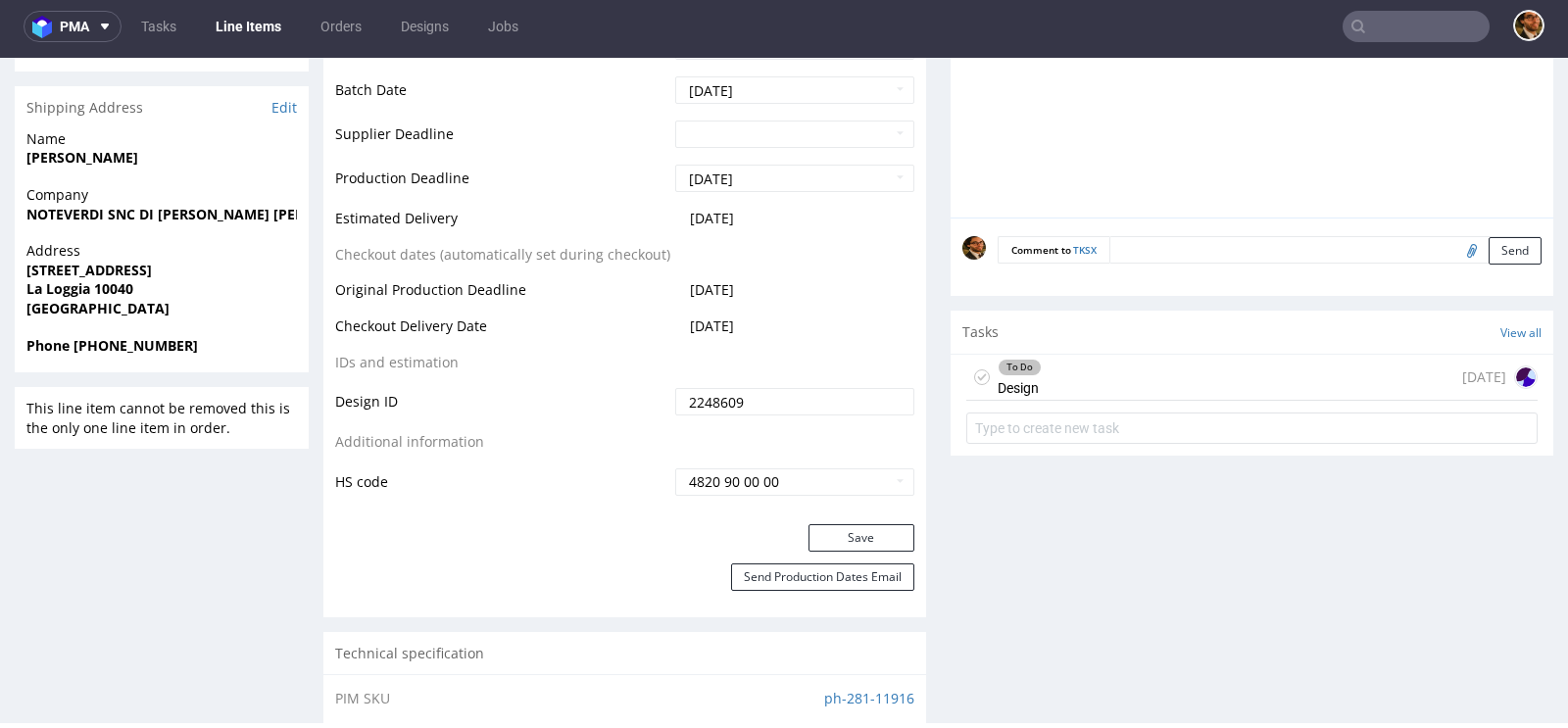
scroll to position [849, 0]
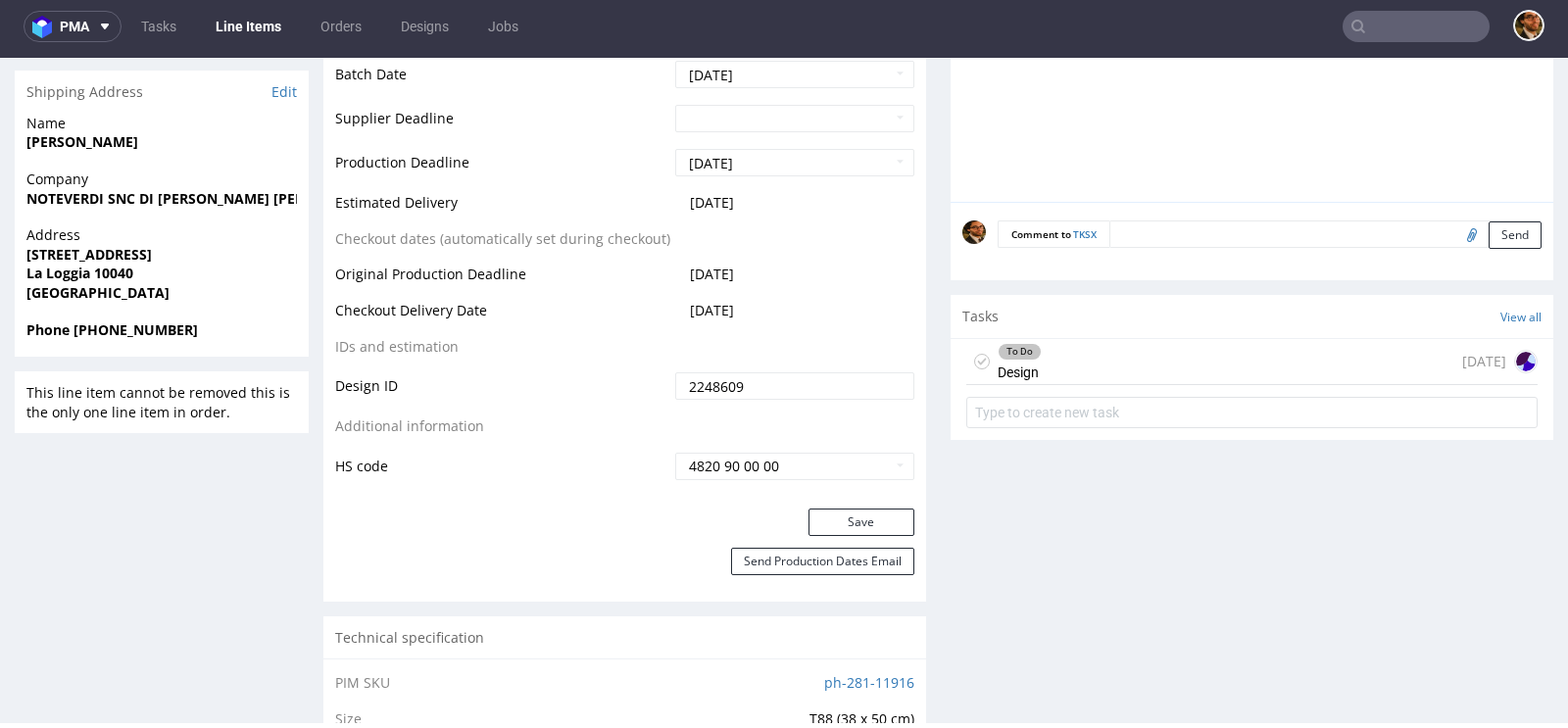
click at [1454, 236] on input "file" at bounding box center [1468, 234] width 28 height 26
type input "C:\fakepath\VELINA NOTEVERDI.pdf"
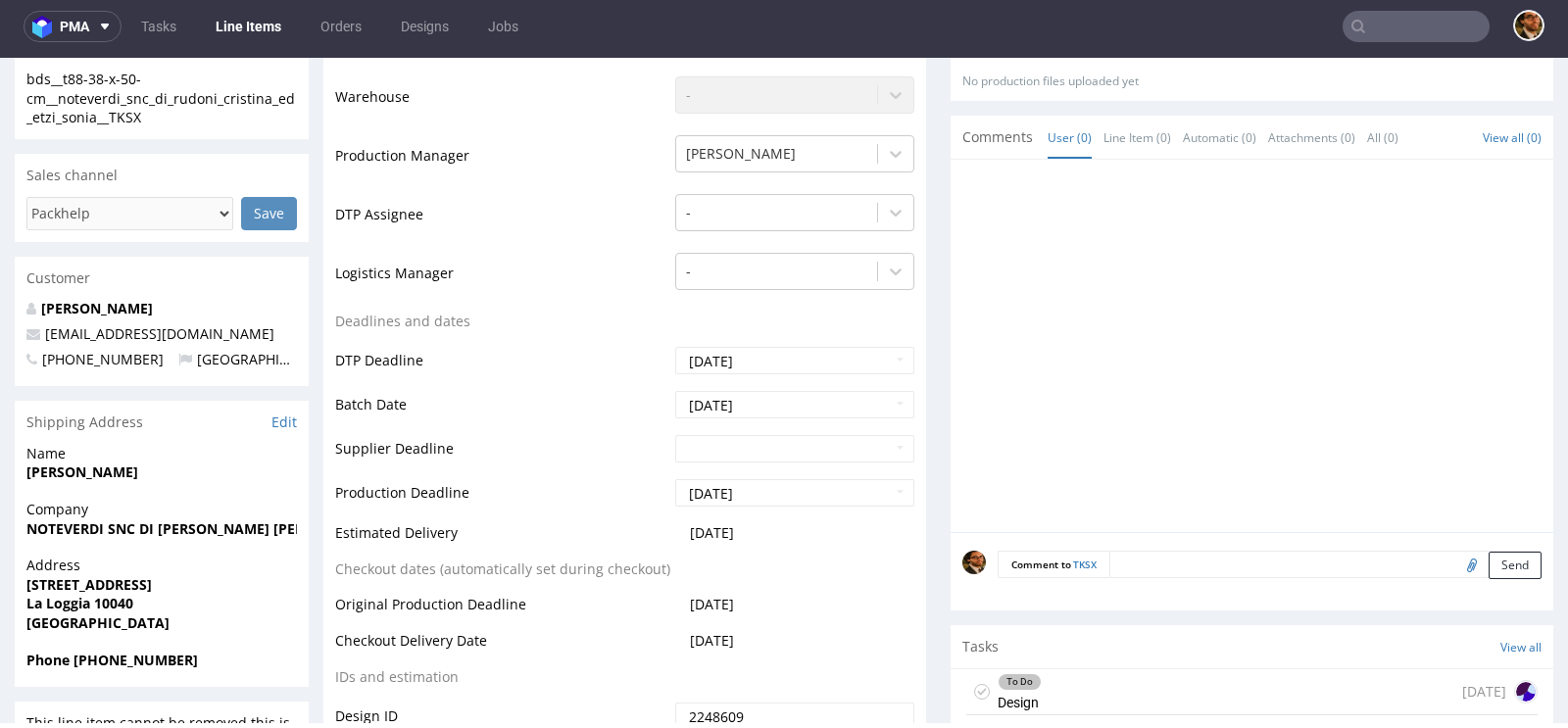
scroll to position [511, 0]
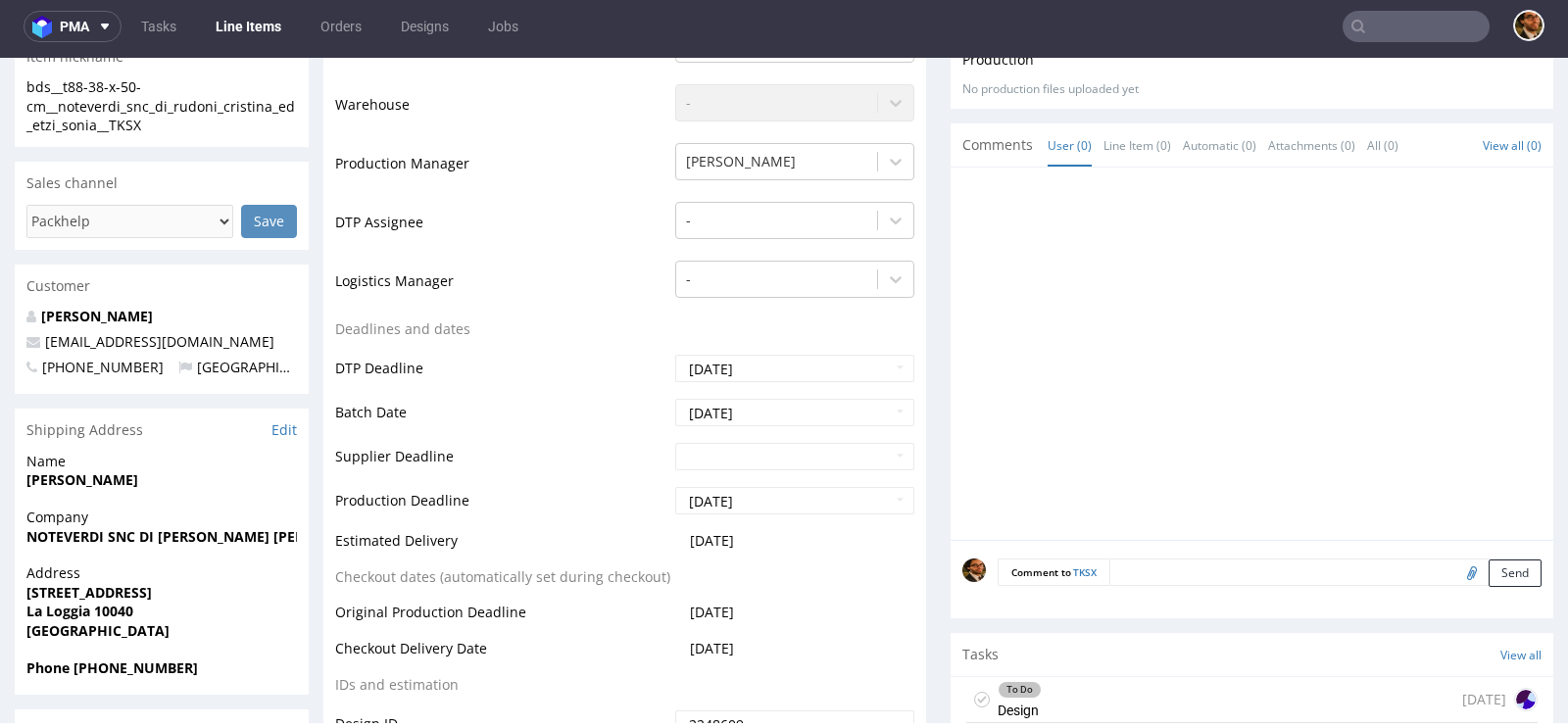
click at [1454, 573] on input "file" at bounding box center [1468, 573] width 28 height 26
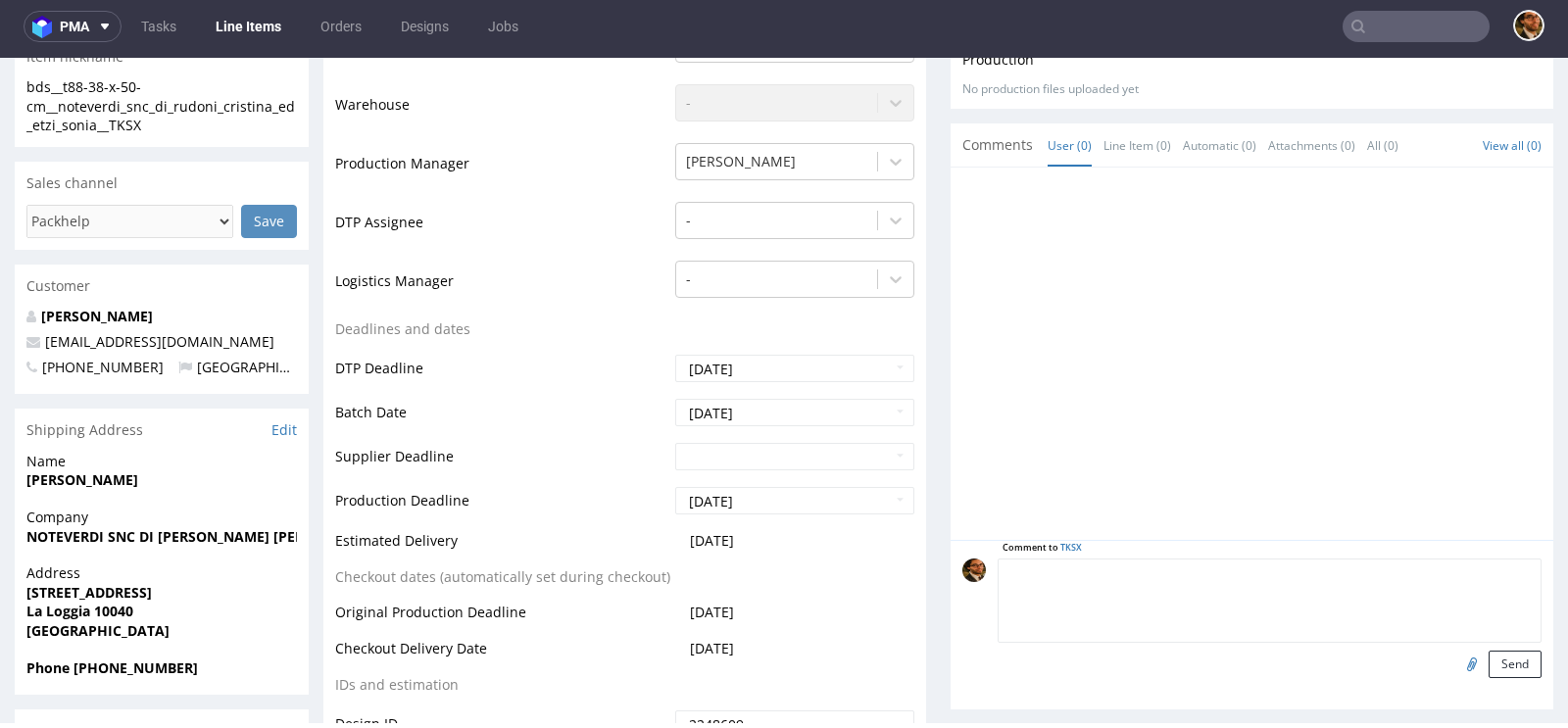
click at [1157, 567] on textarea at bounding box center [1269, 601] width 544 height 85
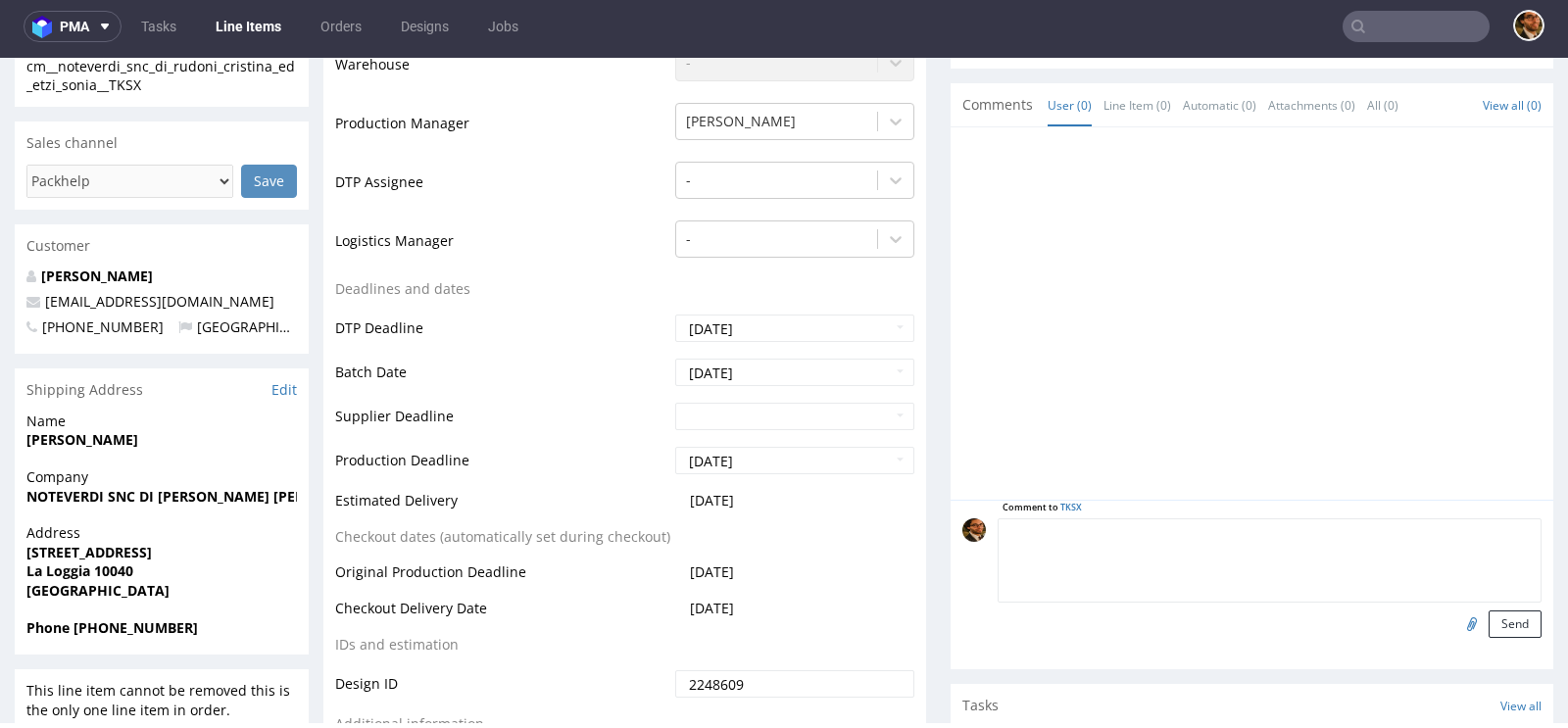
scroll to position [560, 0]
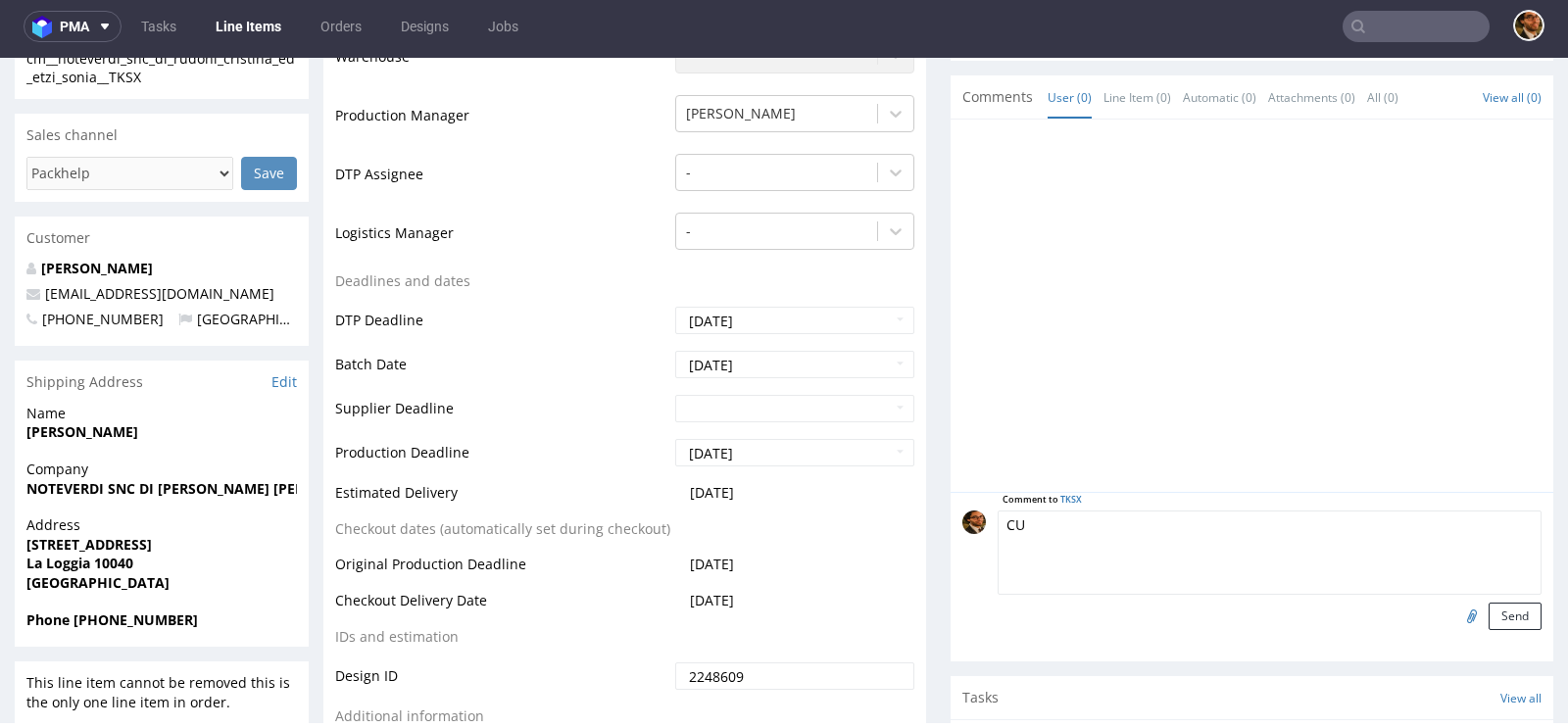
type textarea "C"
type textarea "Design from the Client"
click at [1513, 611] on button "Send" at bounding box center [1514, 616] width 53 height 28
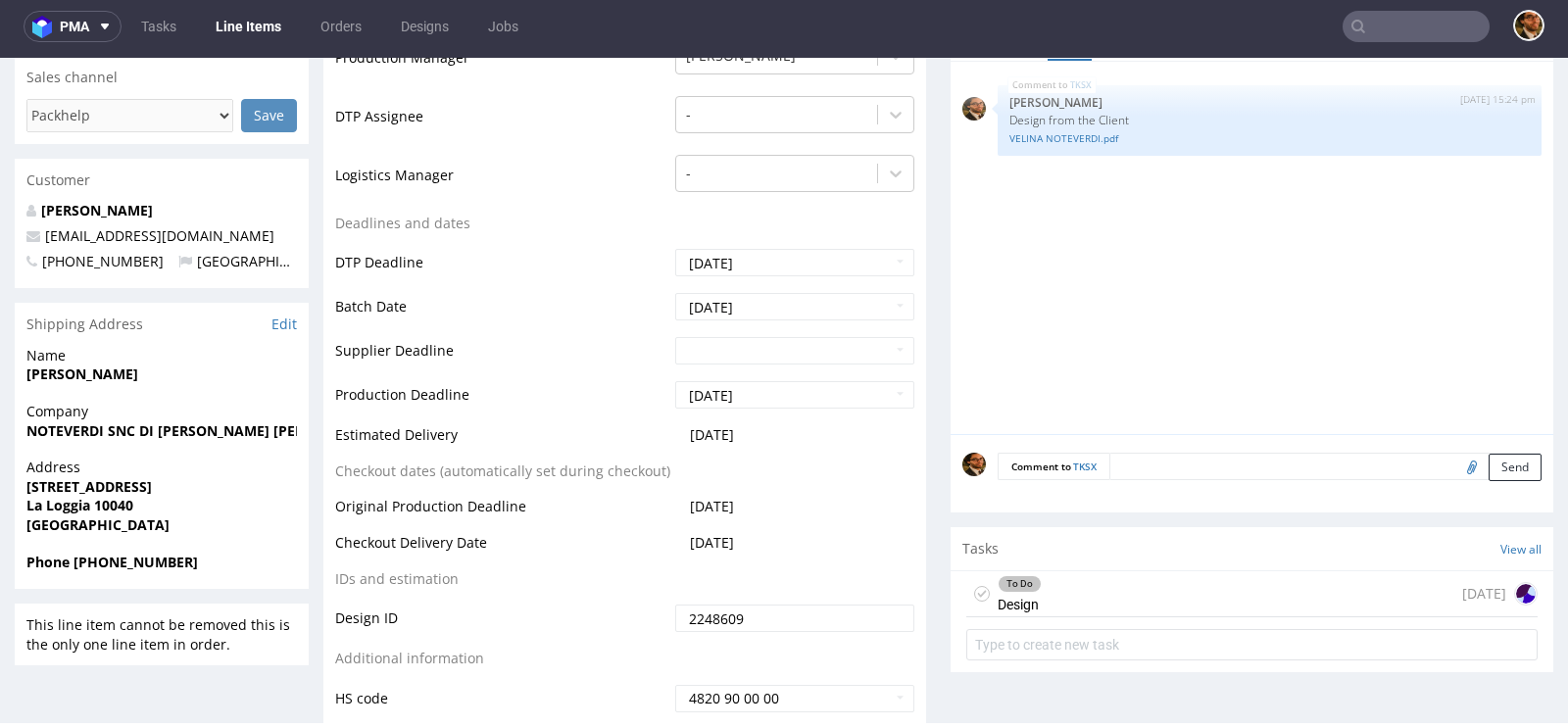
scroll to position [716, 0]
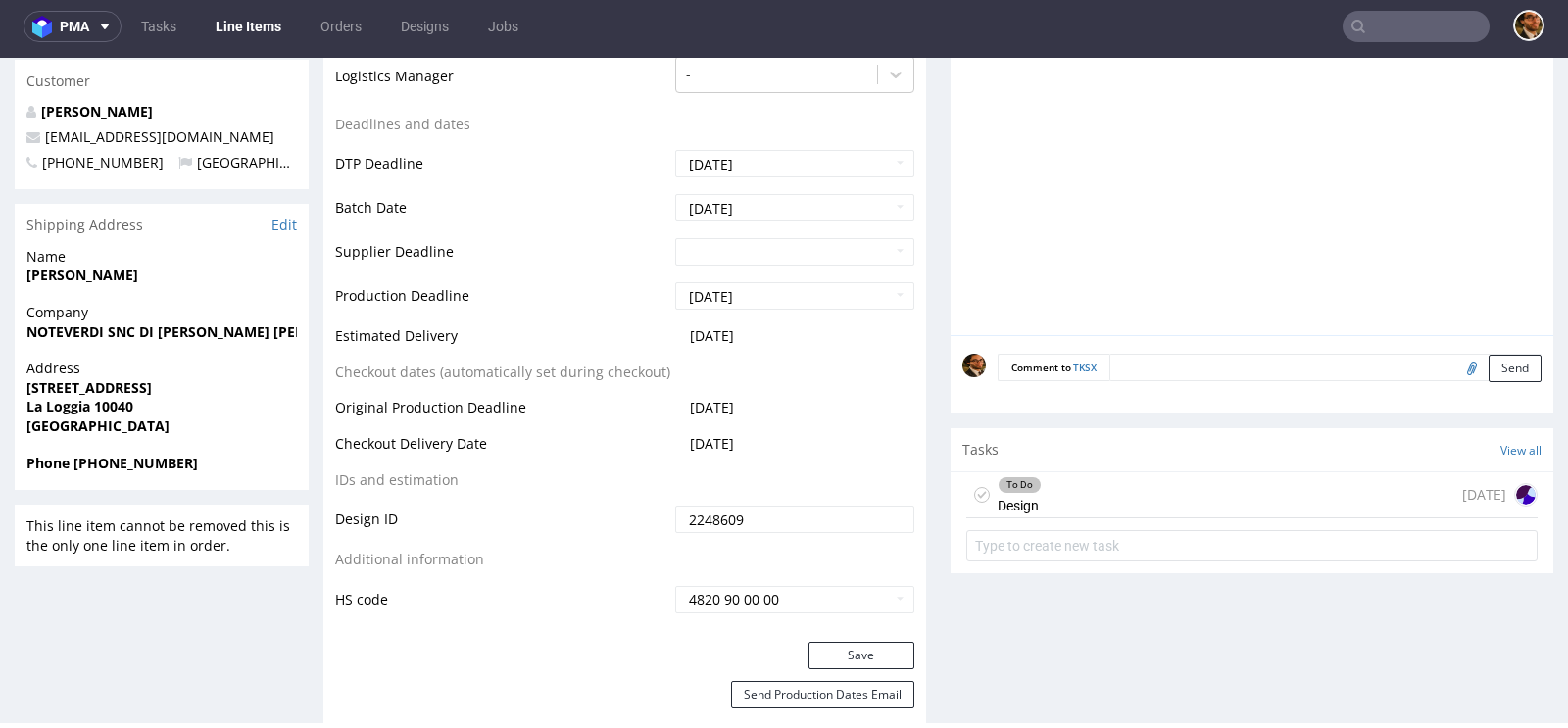
click at [1356, 489] on div "To Do Design today" at bounding box center [1251, 495] width 571 height 46
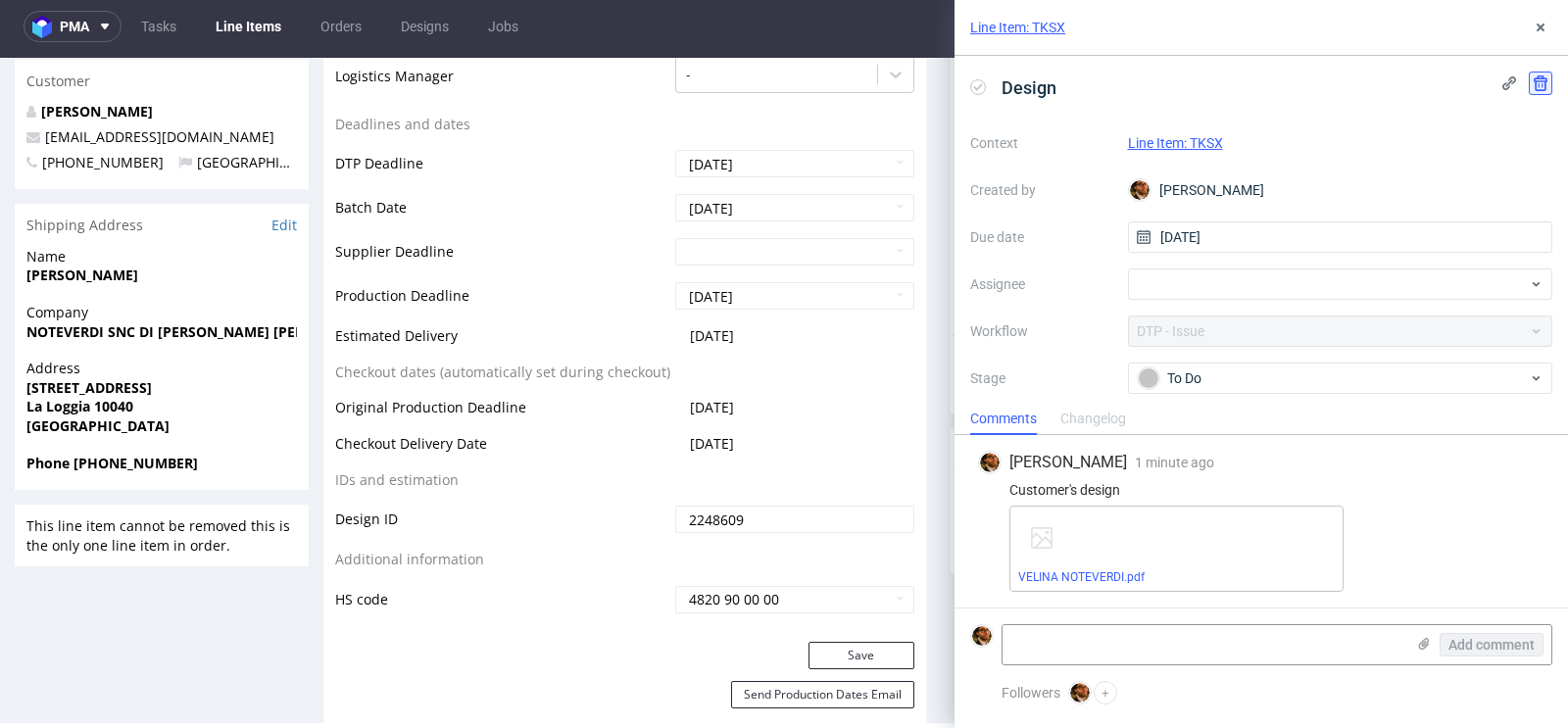
click at [1535, 88] on use at bounding box center [1540, 84] width 14 height 16
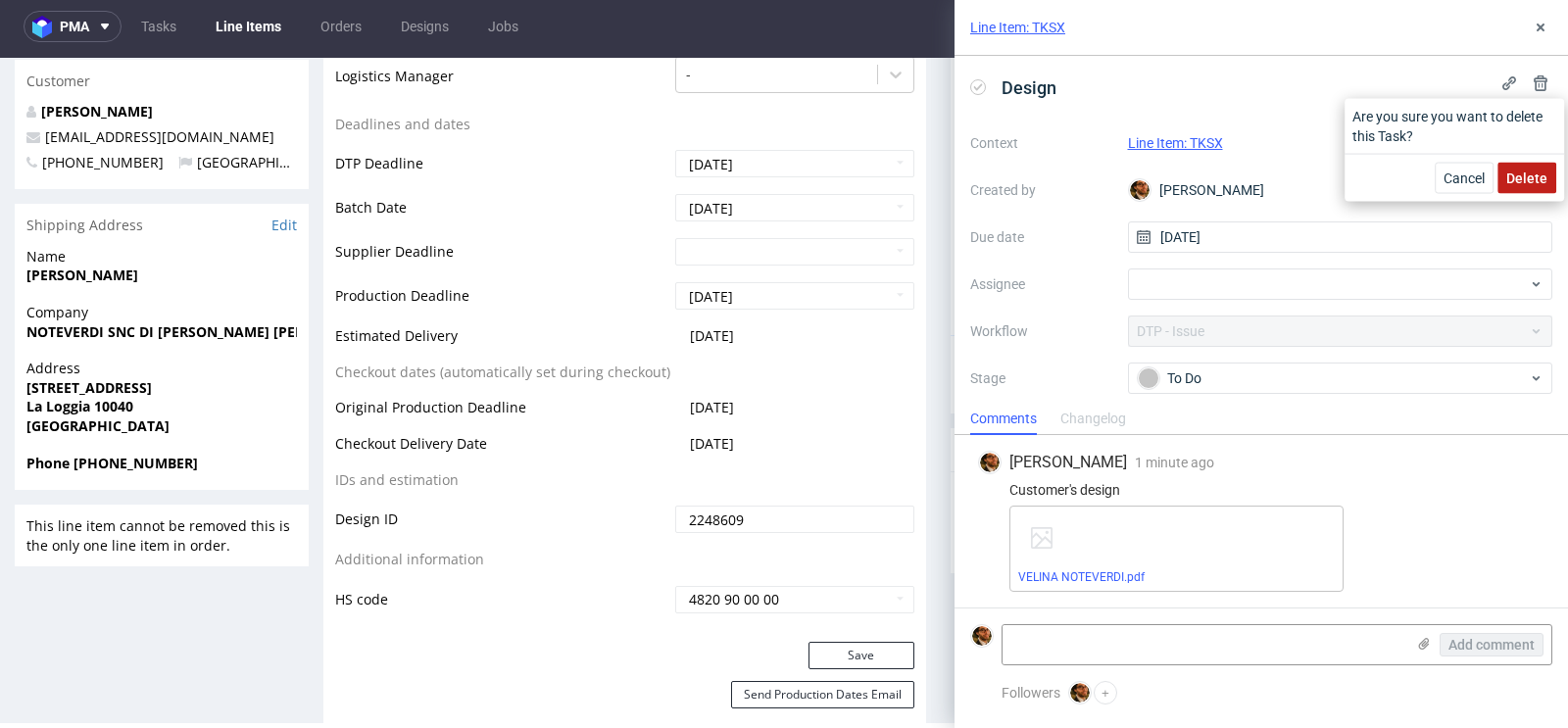
click at [1522, 180] on span "Delete" at bounding box center [1526, 178] width 41 height 14
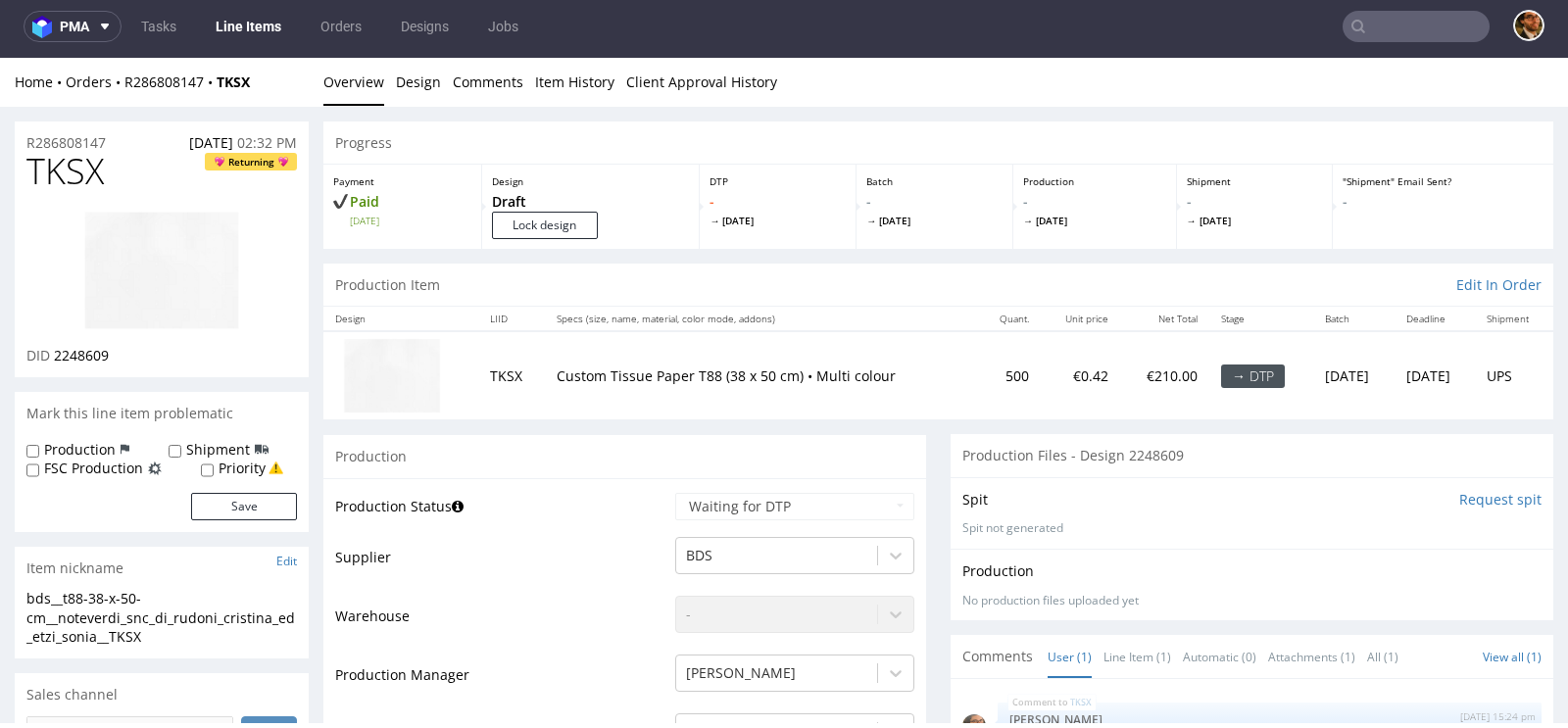
scroll to position [407, 0]
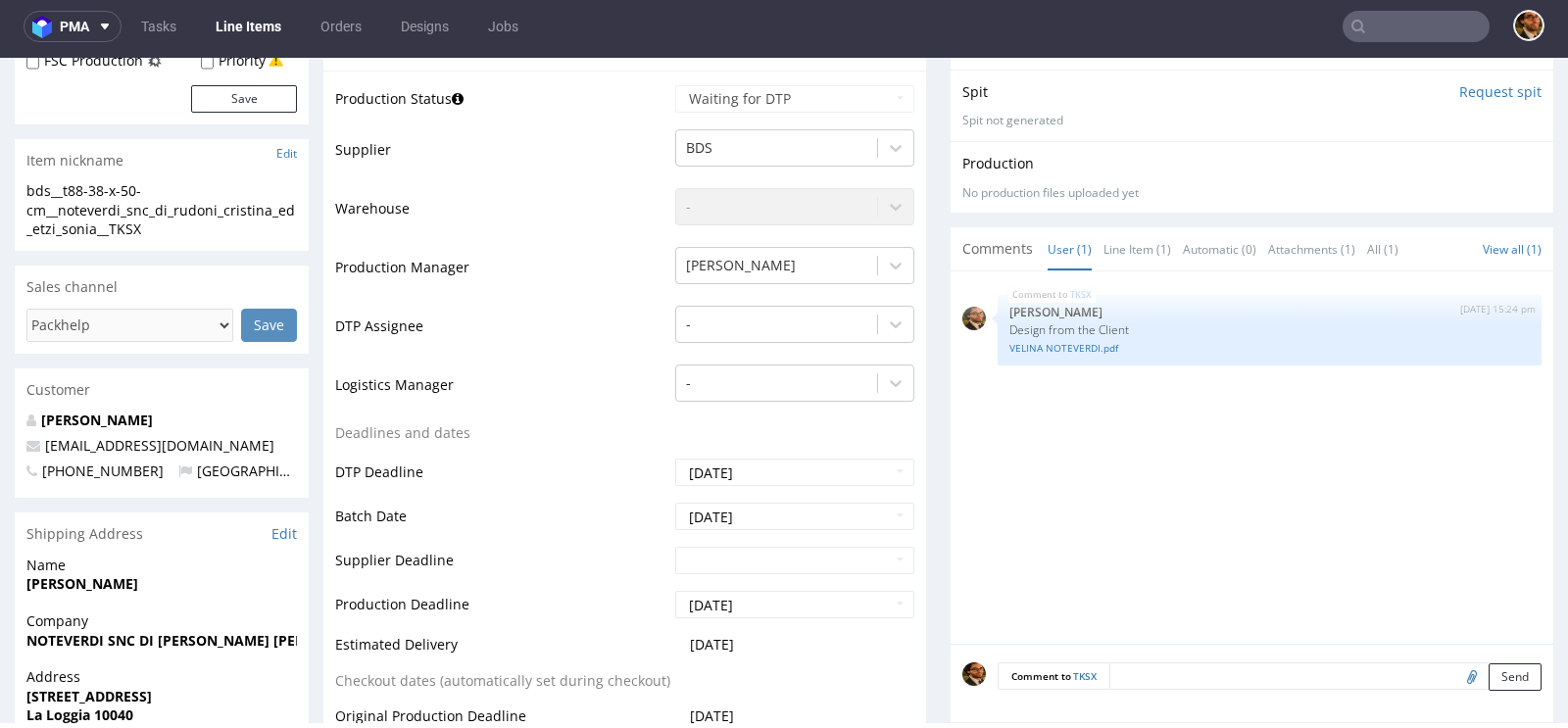
click at [1146, 436] on div "TKSX 12th Aug 25 | 15:24 pm Matteo Corsico Design from the Client VELINA NOTEVE…" at bounding box center [1257, 463] width 591 height 361
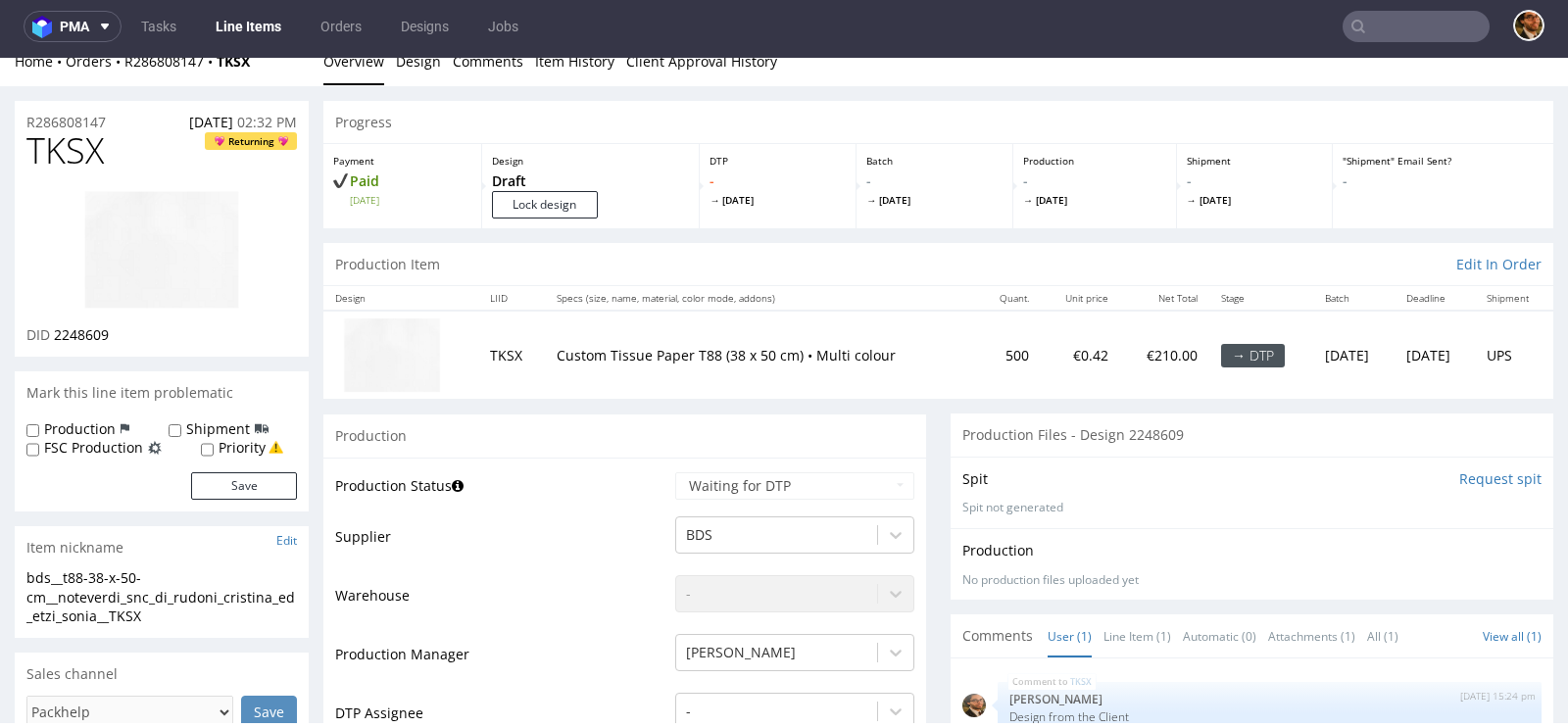
scroll to position [0, 0]
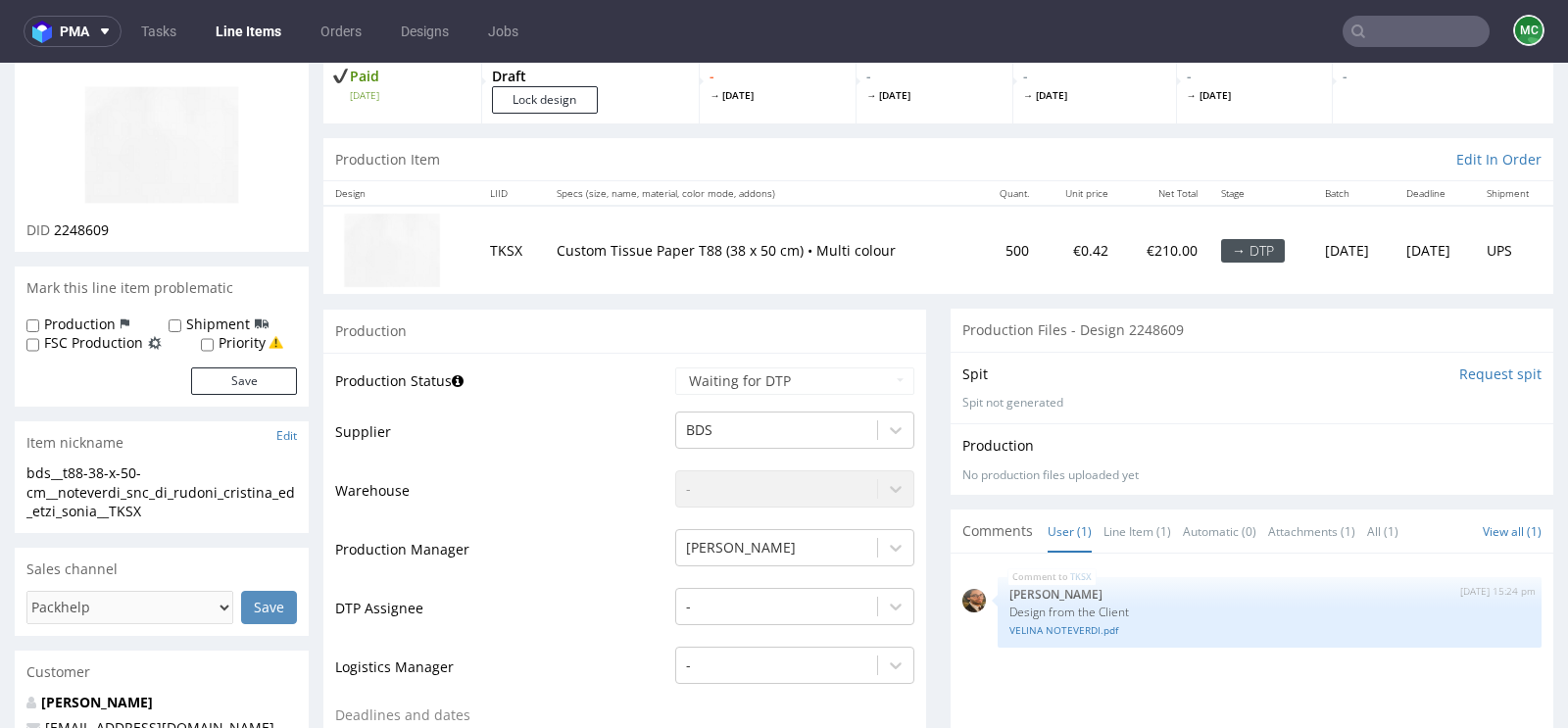
scroll to position [355, 0]
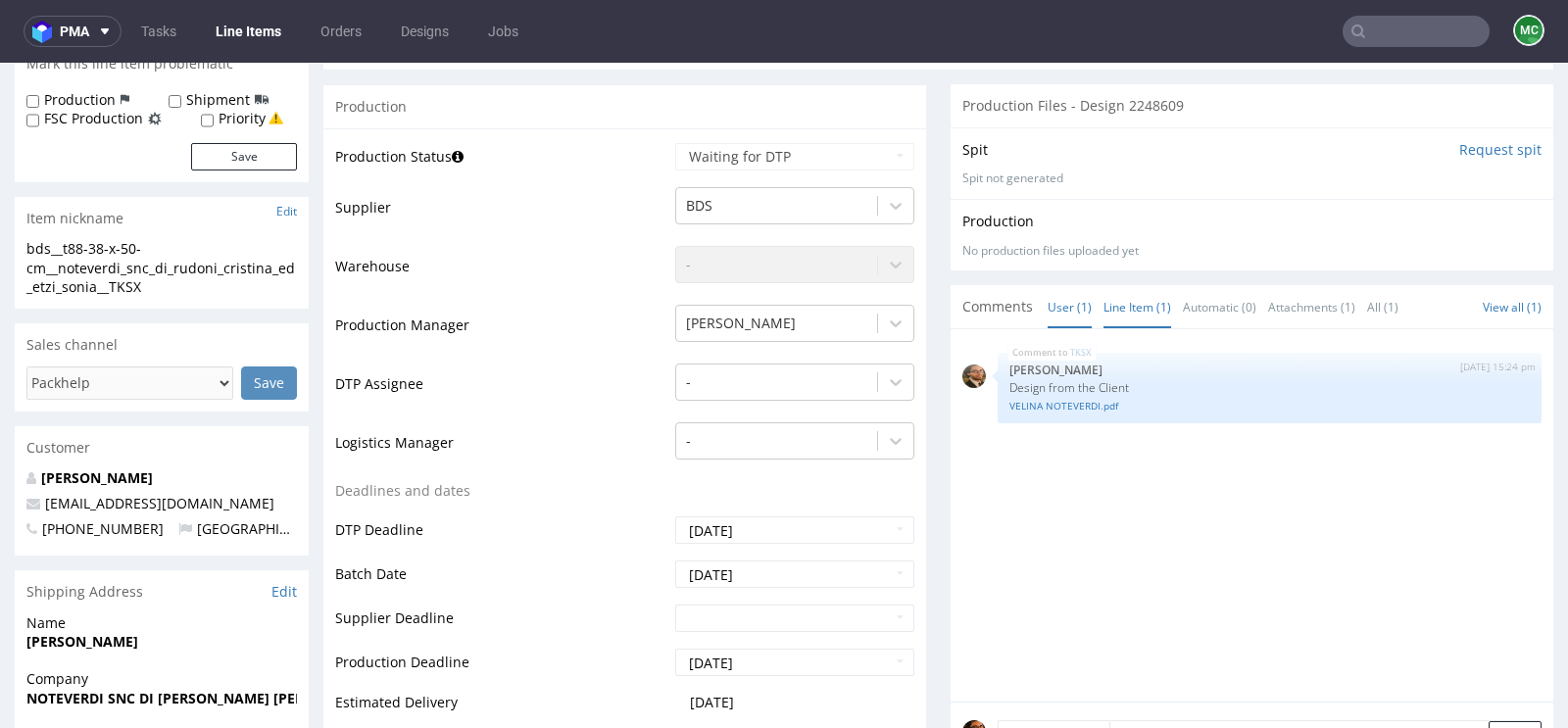
click at [1130, 305] on link "Line Item (1)" at bounding box center [1137, 307] width 68 height 42
click at [1047, 303] on link "User (1)" at bounding box center [1069, 307] width 44 height 42
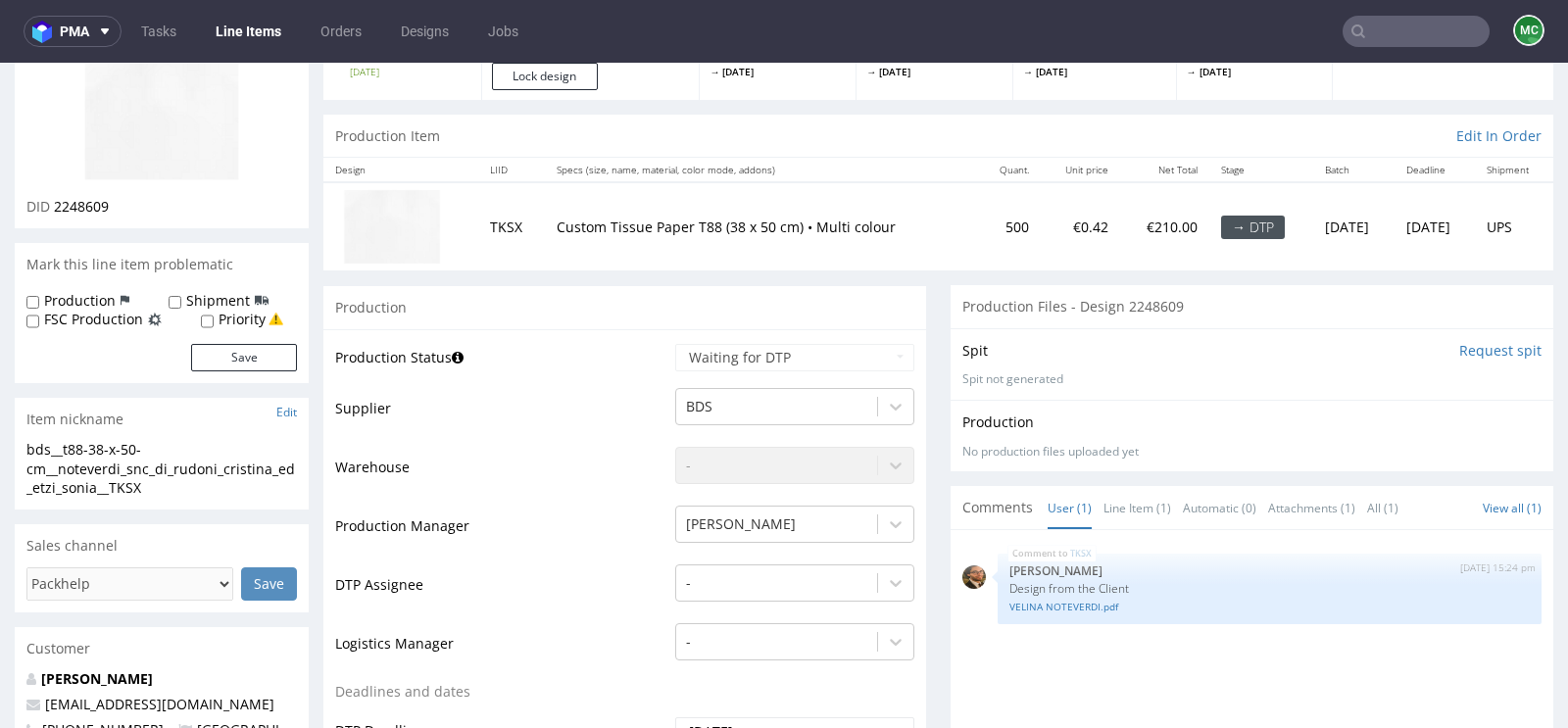
scroll to position [0, 0]
